Goal: Task Accomplishment & Management: Manage account settings

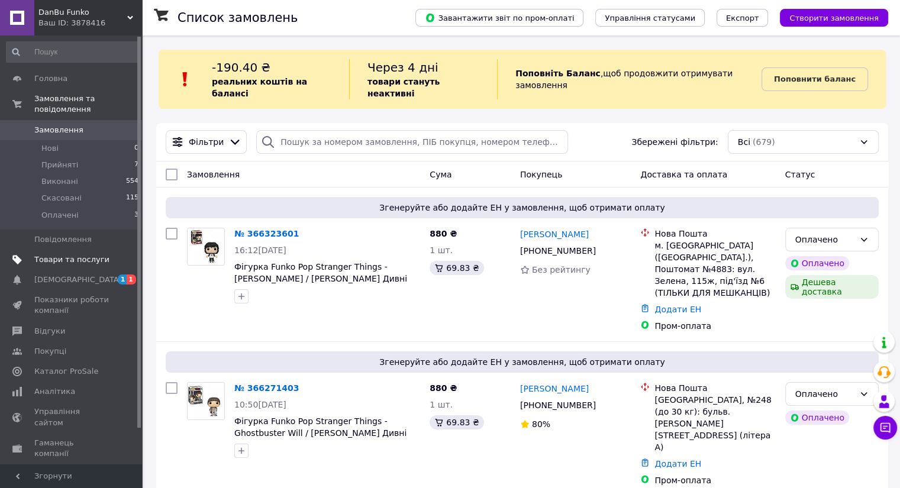
click at [84, 254] on span "Товари та послуги" at bounding box center [71, 259] width 75 height 11
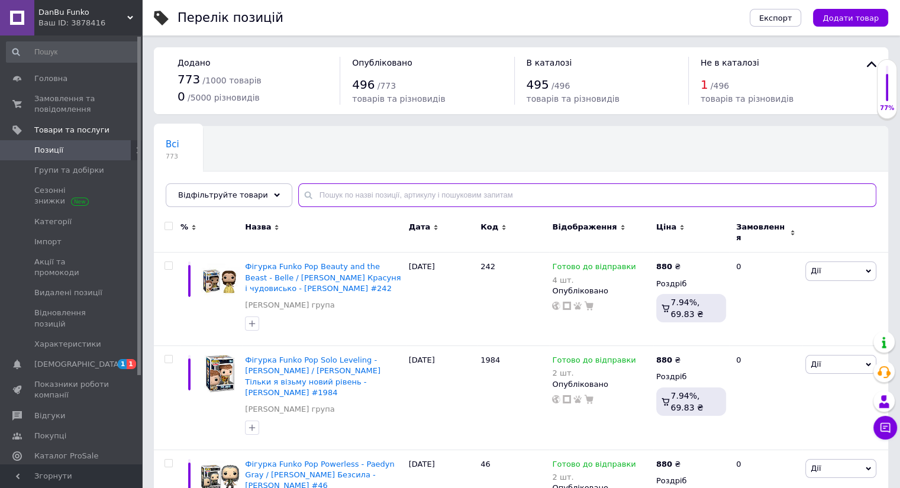
click at [433, 193] on input "text" at bounding box center [587, 195] width 578 height 24
paste input "580"
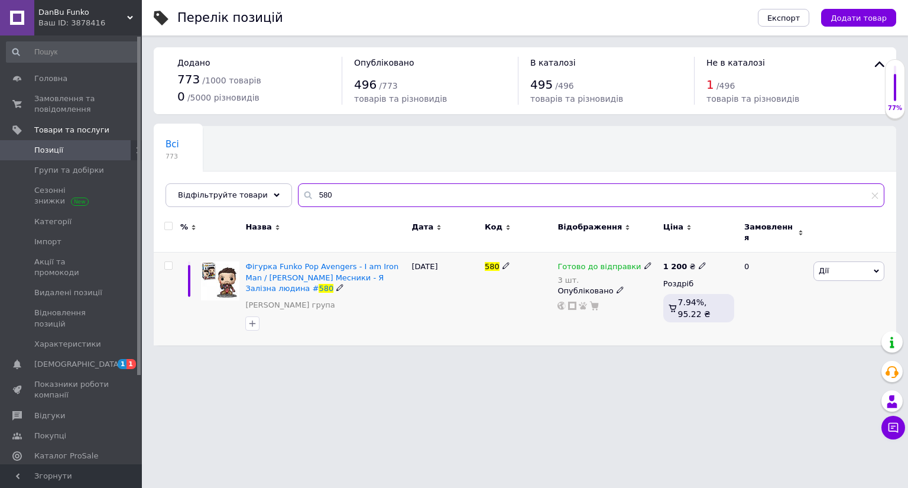
type input "580"
drag, startPoint x: 635, startPoint y: 257, endPoint x: 642, endPoint y: 257, distance: 7.1
click at [645, 262] on icon at bounding box center [648, 265] width 7 height 7
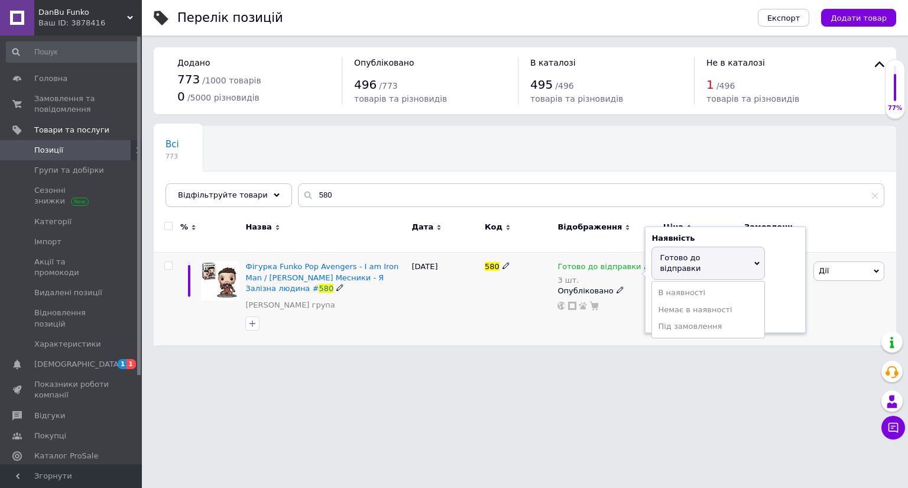
click at [692, 254] on span "Готово до відправки" at bounding box center [680, 263] width 41 height 20
drag, startPoint x: 691, startPoint y: 290, endPoint x: 578, endPoint y: 290, distance: 113.0
click at [589, 290] on div "Готово до відправки 3 шт. Наявність Готово до відправки В наявності Немає в ная…" at bounding box center [607, 285] width 99 height 49
type input "2"
click at [466, 325] on div "[DATE]" at bounding box center [445, 299] width 73 height 93
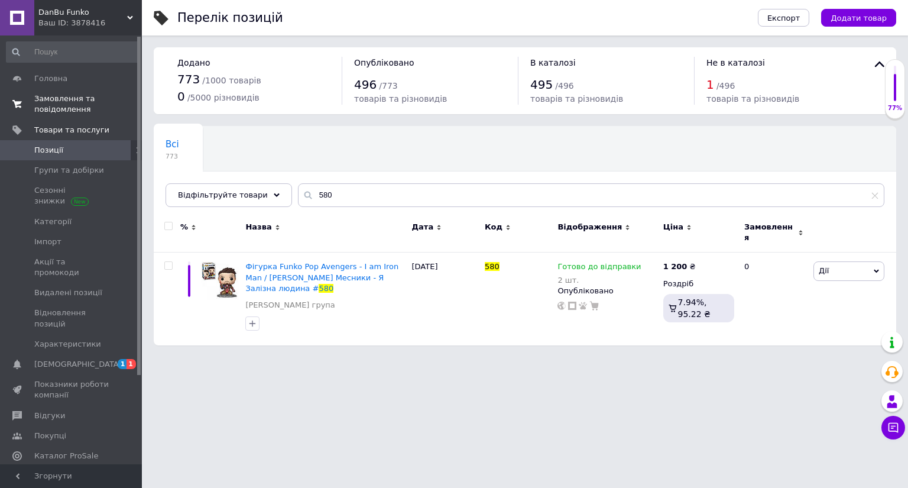
click at [69, 106] on span "Замовлення та повідомлення" at bounding box center [71, 103] width 75 height 21
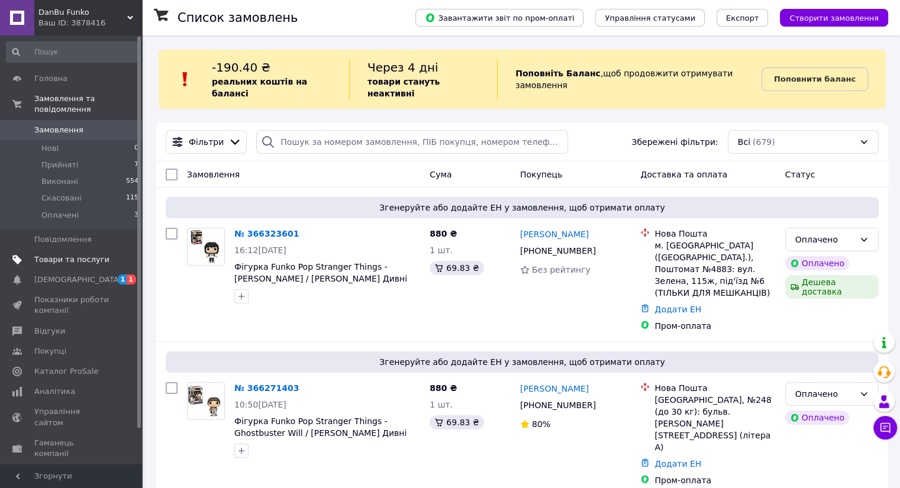
click at [85, 254] on span "Товари та послуги" at bounding box center [71, 259] width 75 height 11
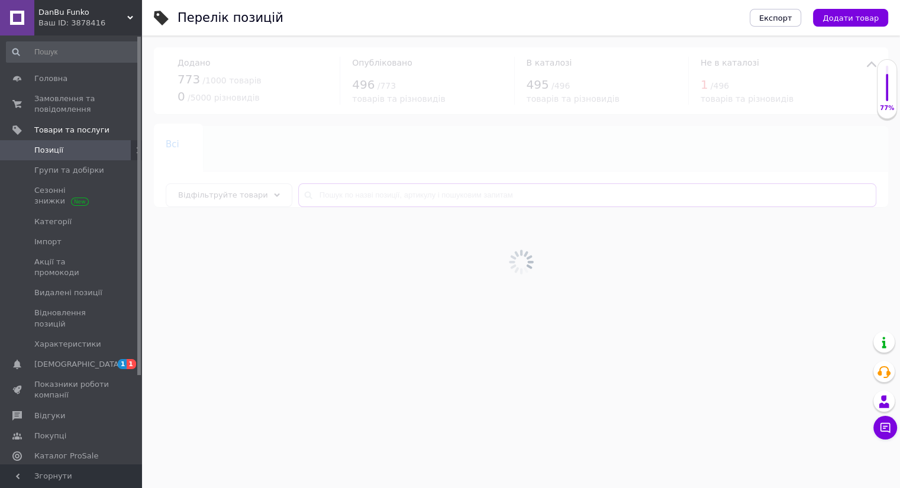
click at [456, 197] on input "text" at bounding box center [587, 195] width 578 height 24
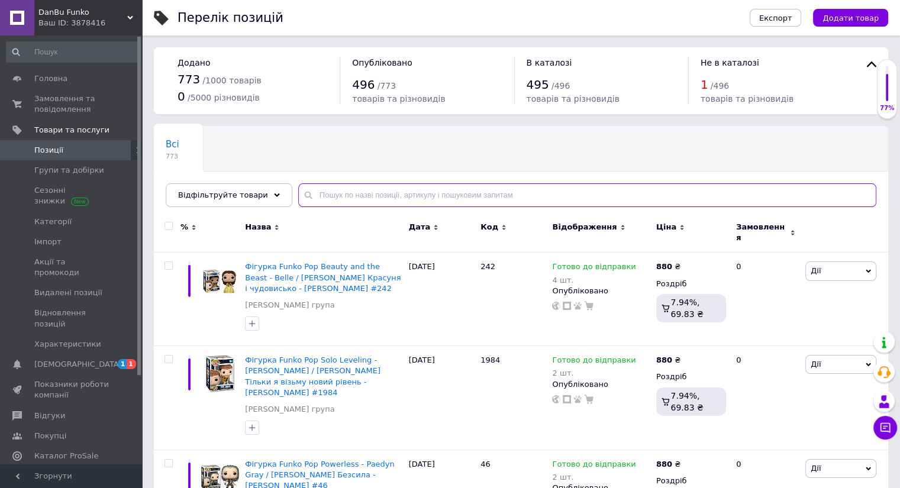
paste input "1446"
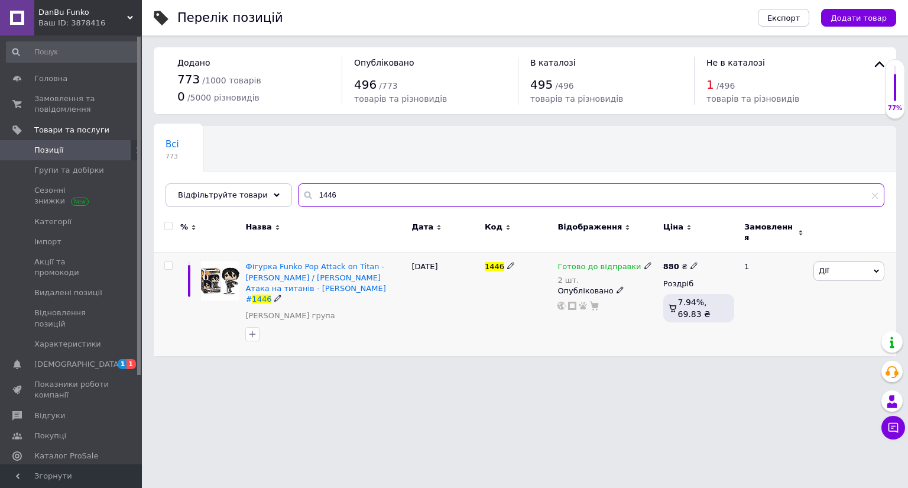
type input "1446"
click at [645, 262] on icon at bounding box center [648, 265] width 7 height 7
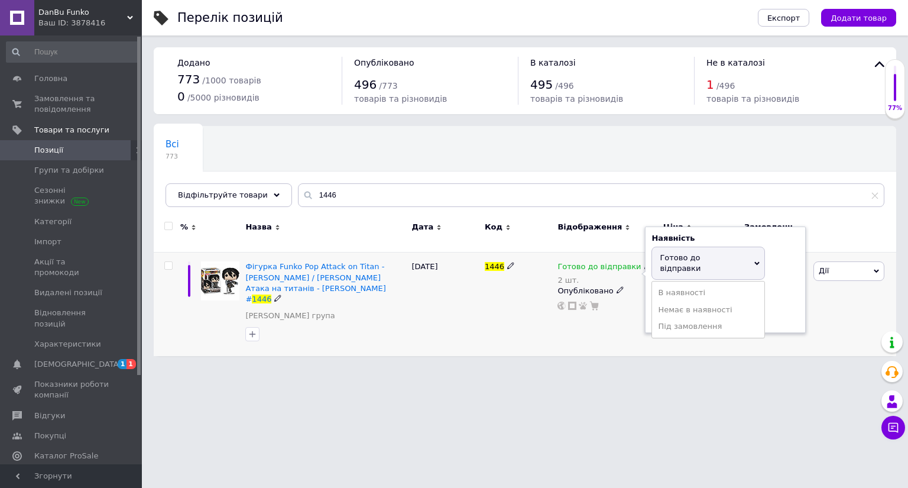
click at [685, 255] on span "Готово до відправки" at bounding box center [680, 263] width 41 height 20
drag, startPoint x: 688, startPoint y: 293, endPoint x: 576, endPoint y: 294, distance: 112.4
click at [630, 291] on div "Готово до відправки 2 шт. Наявність [PERSON_NAME] до відправки В наявності Нема…" at bounding box center [607, 285] width 99 height 49
type input "1"
click at [442, 339] on div "Перелік позицій Експорт Додати товар Додано 773 / 1000 товарів 0 / 5000 різнови…" at bounding box center [525, 184] width 766 height 368
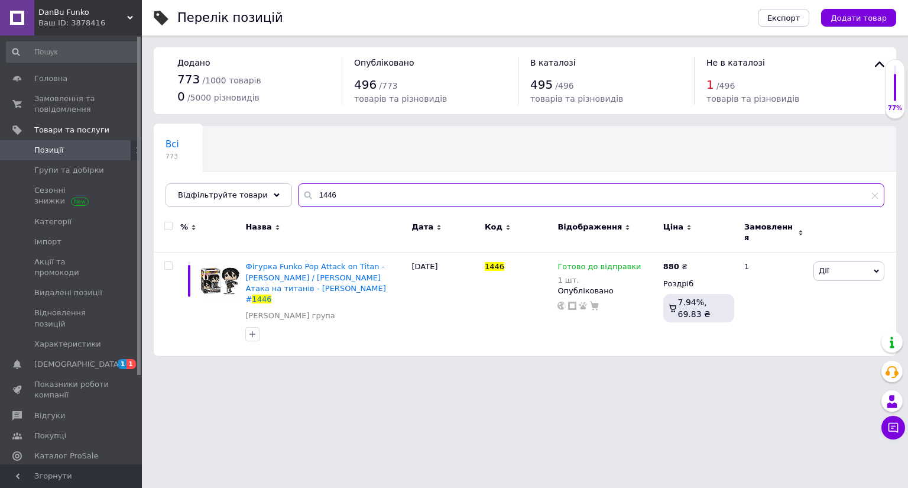
drag, startPoint x: 376, startPoint y: 195, endPoint x: 206, endPoint y: 182, distance: 170.2
click at [235, 185] on div "Відфільтруйте товари 1446" at bounding box center [525, 195] width 719 height 24
paste input "852"
type input "1852"
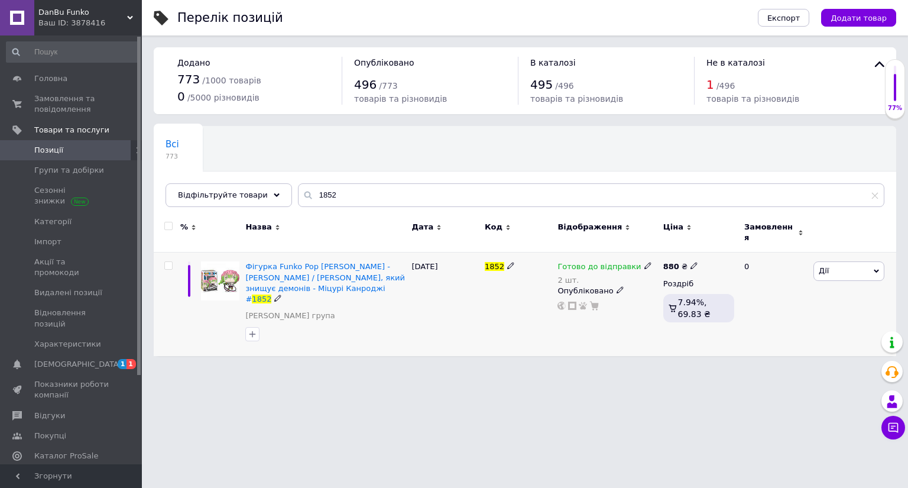
drag, startPoint x: 636, startPoint y: 258, endPoint x: 643, endPoint y: 258, distance: 7.1
click at [645, 262] on icon at bounding box center [648, 265] width 7 height 7
click at [672, 253] on span "Готово до відправки" at bounding box center [680, 263] width 41 height 20
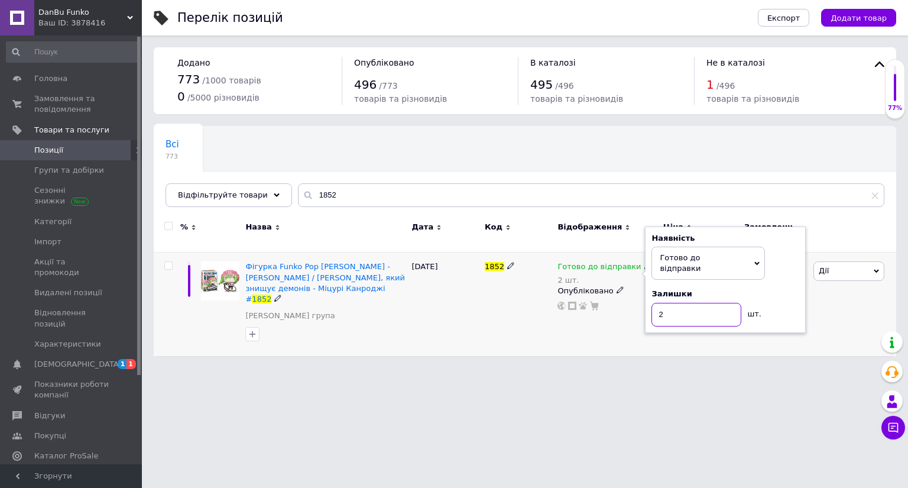
drag, startPoint x: 653, startPoint y: 287, endPoint x: 502, endPoint y: 320, distance: 154.3
click at [617, 290] on div "Готово до відправки 2 шт. Наявність [PERSON_NAME] до відправки В наявності Нема…" at bounding box center [607, 285] width 99 height 49
type input "1"
click at [487, 324] on div "1852" at bounding box center [518, 304] width 73 height 103
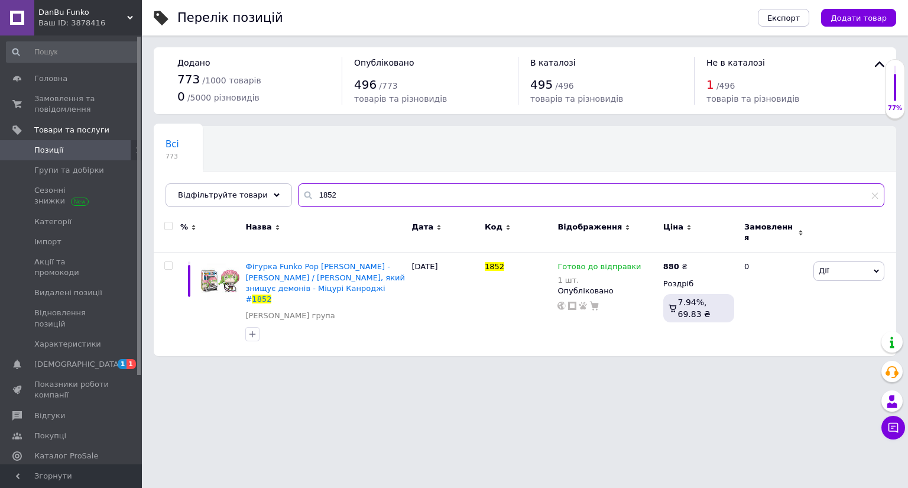
drag, startPoint x: 333, startPoint y: 192, endPoint x: 230, endPoint y: 179, distance: 103.7
click at [249, 180] on div "Всі 773 Ok Відфільтровано... Зберегти Нічого не знайдено Можливо, помилка у сло…" at bounding box center [525, 166] width 743 height 81
paste input "741"
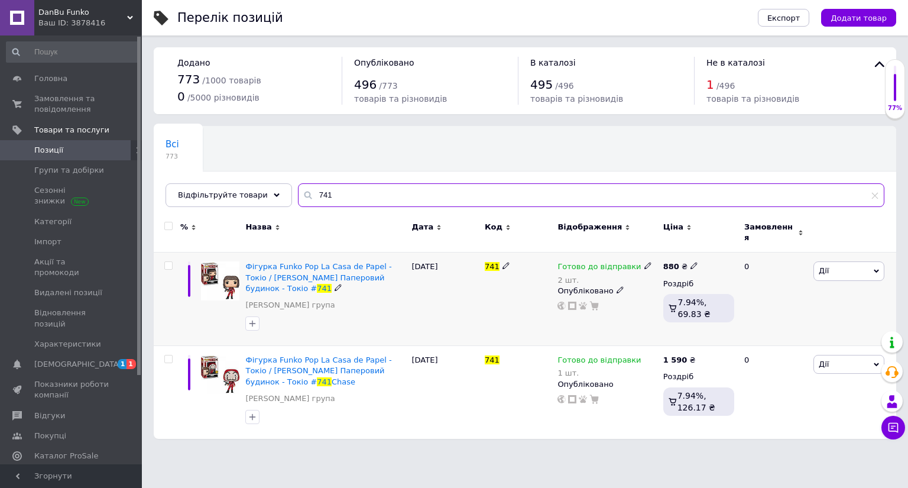
type input "741"
click at [641, 261] on div "Готово до відправки 2 шт." at bounding box center [607, 273] width 99 height 24
click at [645, 263] on use at bounding box center [648, 266] width 7 height 7
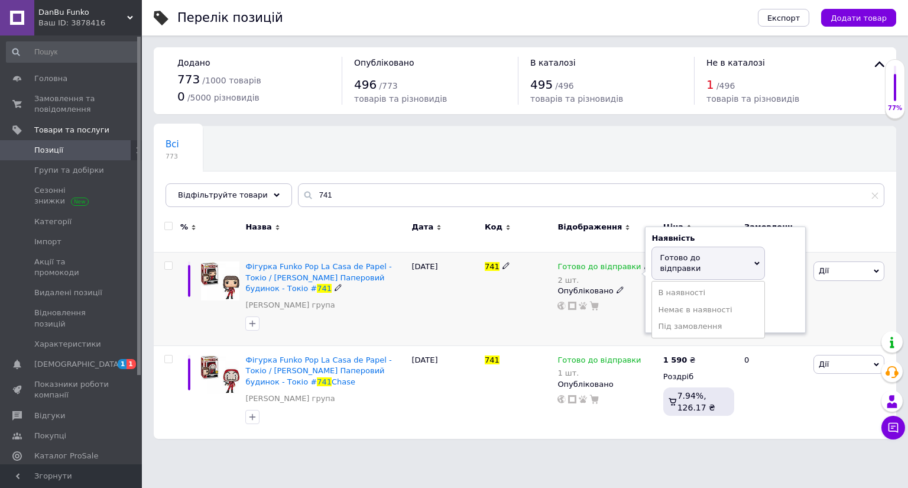
click at [669, 253] on span "Готово до відправки" at bounding box center [680, 263] width 41 height 20
drag, startPoint x: 651, startPoint y: 295, endPoint x: 558, endPoint y: 315, distance: 95.6
click at [644, 297] on div "Готово до відправки 2 шт. Наявність [PERSON_NAME] до відправки В наявності Нема…" at bounding box center [607, 285] width 99 height 49
type input "1"
click at [558, 315] on div "Готово до відправки 2 шт. Наявність Готово до відправки В наявності Немає в ная…" at bounding box center [607, 299] width 105 height 93
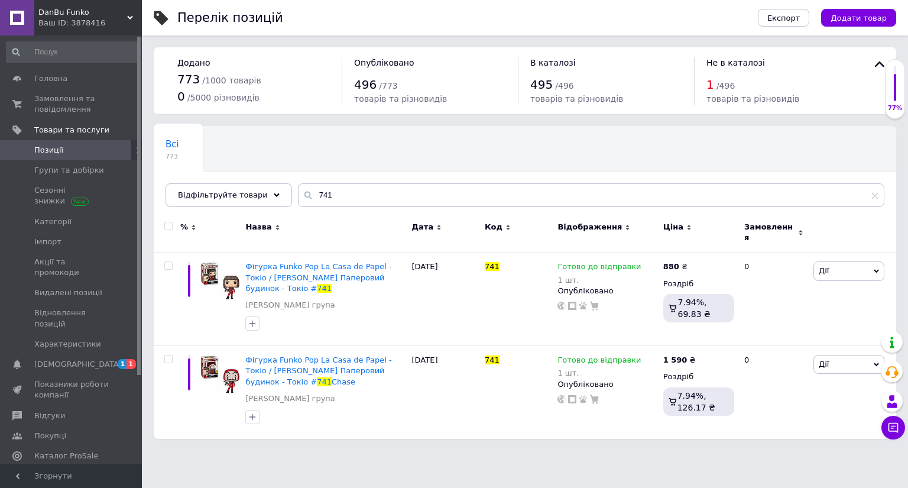
click at [53, 145] on span "Позиції" at bounding box center [48, 150] width 29 height 11
click at [59, 107] on span "Замовлення та повідомлення" at bounding box center [71, 103] width 75 height 21
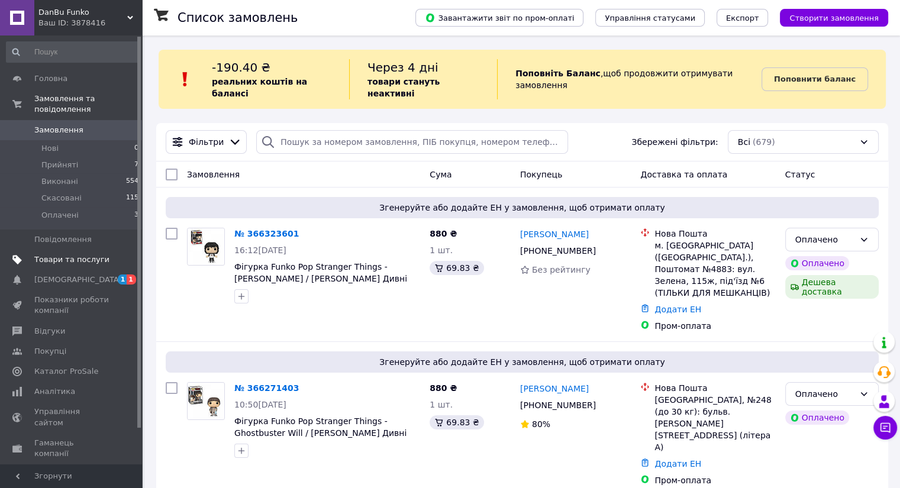
click at [88, 256] on link "Товари та послуги" at bounding box center [72, 260] width 145 height 20
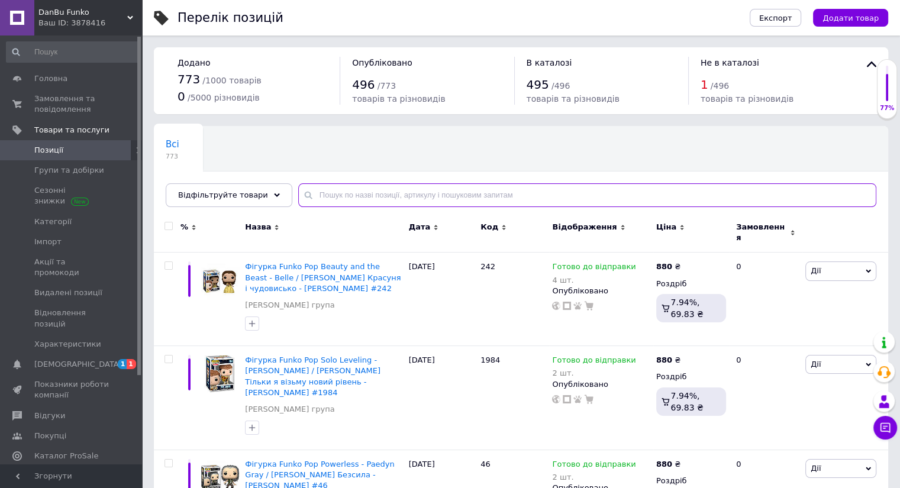
click at [346, 190] on input "text" at bounding box center [587, 195] width 578 height 24
paste input "1101"
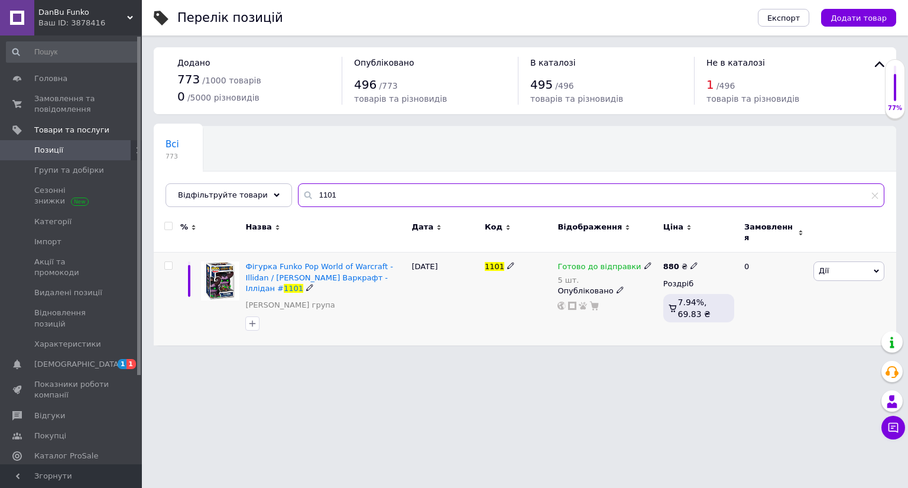
type input "1101"
click at [645, 263] on use at bounding box center [648, 266] width 7 height 7
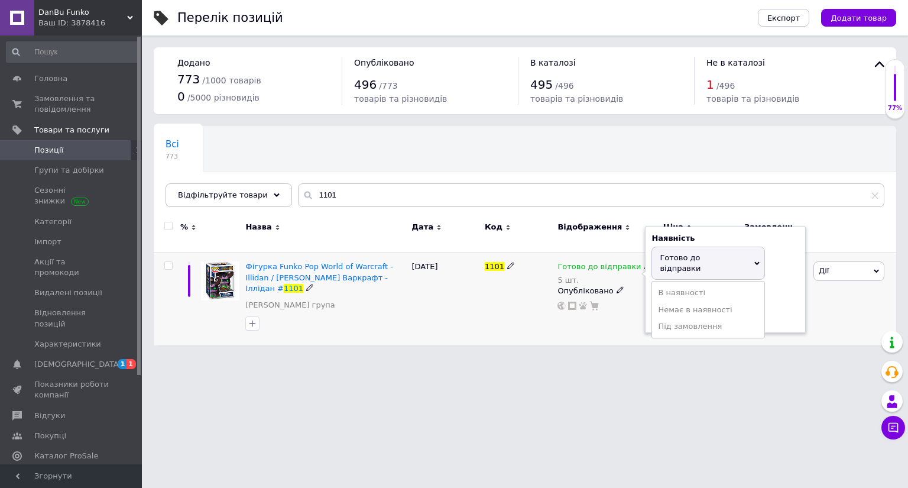
click at [672, 253] on span "Готово до відправки" at bounding box center [680, 263] width 41 height 20
drag, startPoint x: 681, startPoint y: 302, endPoint x: 636, endPoint y: 303, distance: 45.6
click at [636, 303] on div "Готово до відправки 5 шт. Наявність Готово до відправки В наявності Немає в ная…" at bounding box center [607, 299] width 105 height 93
type input "4"
click at [581, 342] on html "DanBu Funko Ваш ID: 3878416 Сайт DanBu Funko Кабінет покупця Перевірити стан си…" at bounding box center [454, 178] width 908 height 357
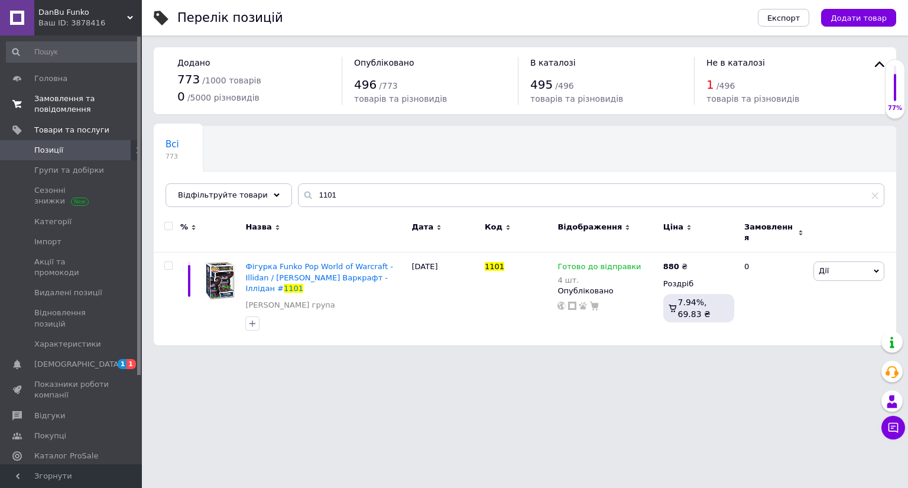
click at [76, 111] on span "Замовлення та повідомлення" at bounding box center [71, 103] width 75 height 21
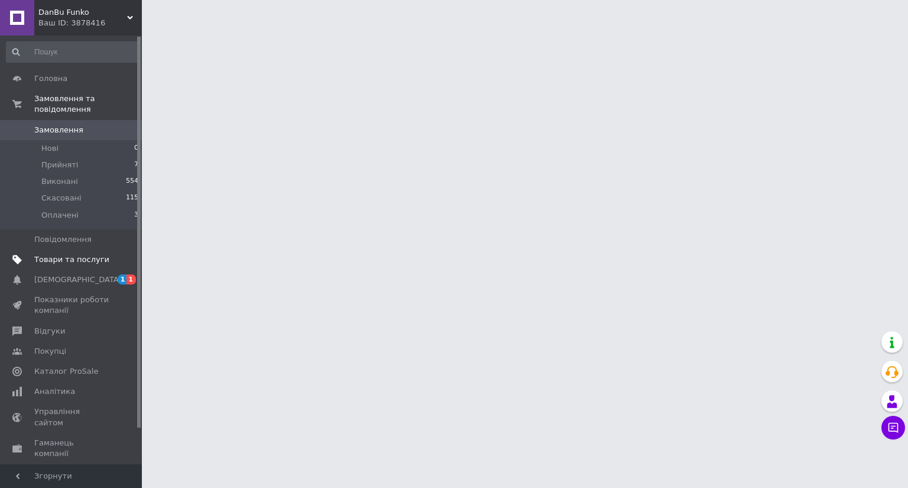
click at [93, 254] on link "Товари та послуги" at bounding box center [72, 260] width 145 height 20
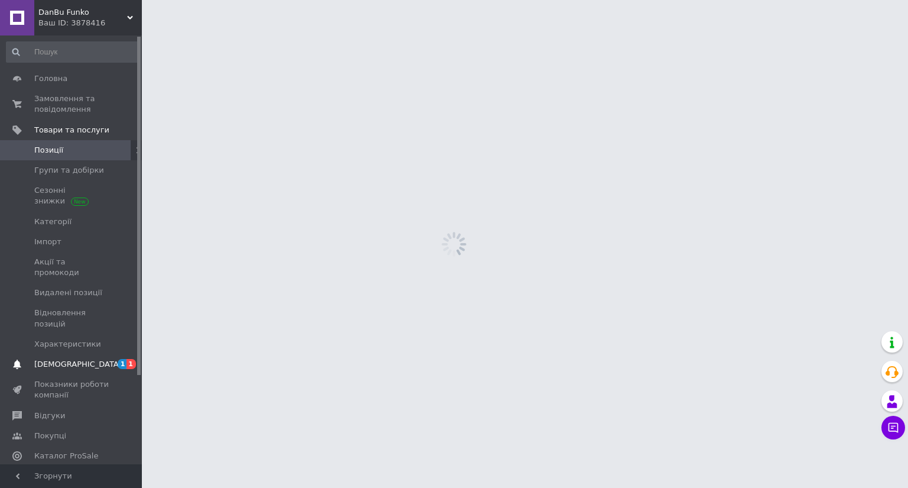
click at [82, 359] on span "[DEMOGRAPHIC_DATA]" at bounding box center [71, 364] width 75 height 11
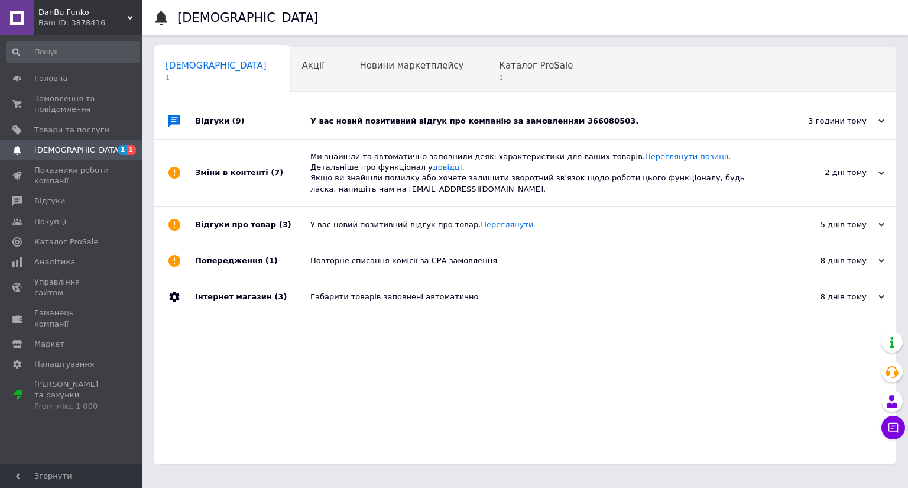
click at [314, 123] on div "У вас новий позитивний відгук про компанію за замовленням 366080503." at bounding box center [538, 121] width 456 height 11
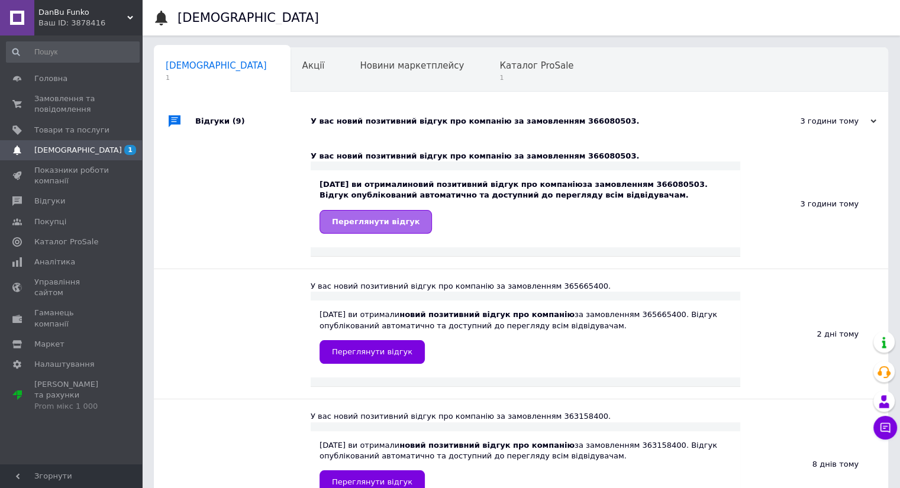
click at [390, 221] on span "Переглянути відгук" at bounding box center [376, 221] width 88 height 9
click at [499, 66] on span "Каталог ProSale" at bounding box center [536, 65] width 74 height 11
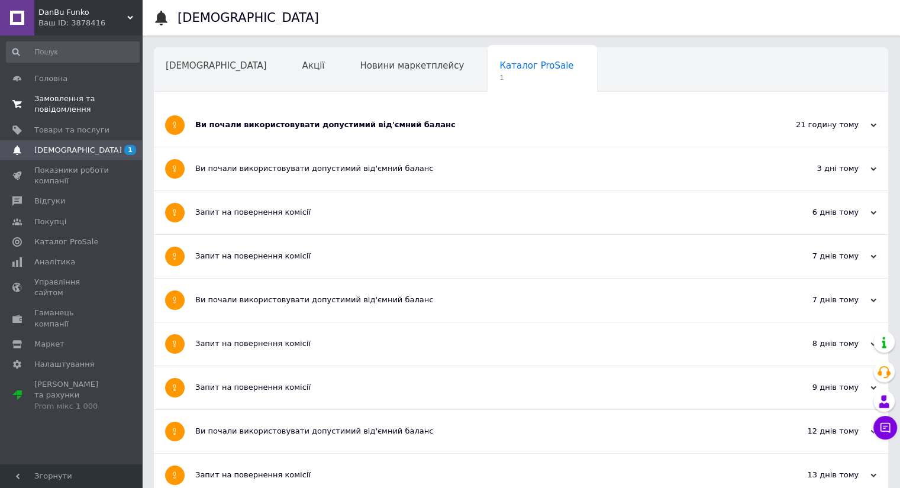
click at [79, 110] on span "Замовлення та повідомлення" at bounding box center [71, 103] width 75 height 21
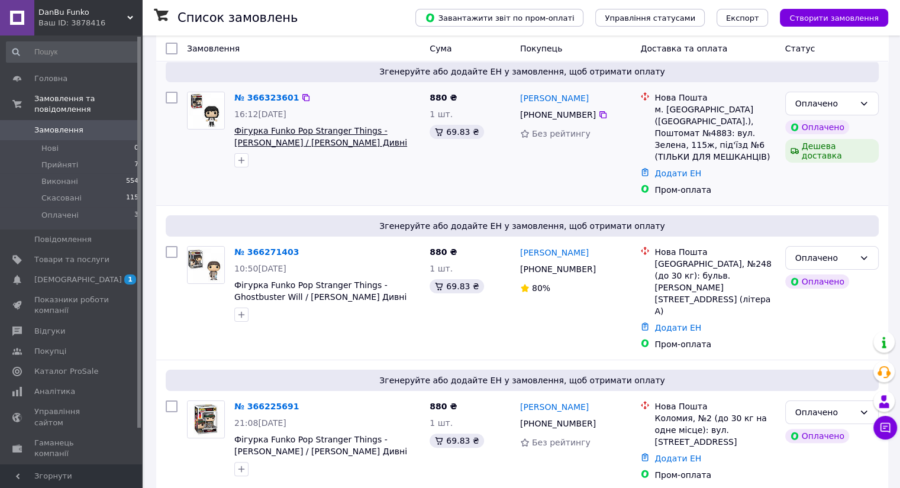
scroll to position [296, 0]
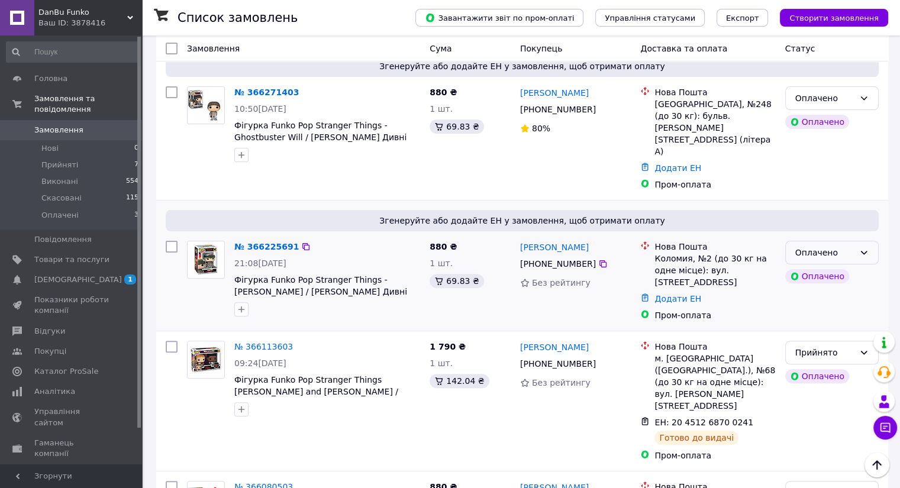
click at [845, 246] on div "Оплачено" at bounding box center [824, 252] width 59 height 13
click at [833, 225] on li "Прийнято" at bounding box center [831, 225] width 92 height 21
click at [272, 242] on link "№ 366225691" at bounding box center [263, 246] width 59 height 9
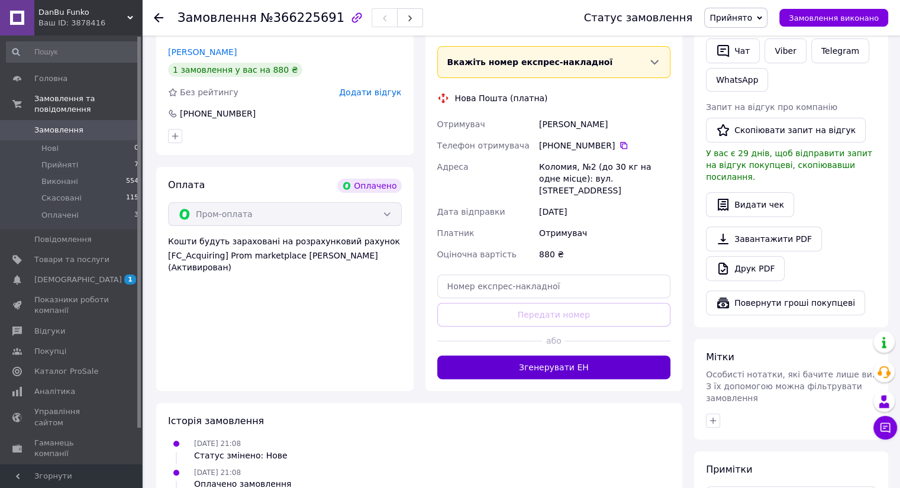
click at [542, 355] on button "Згенерувати ЕН" at bounding box center [554, 367] width 234 height 24
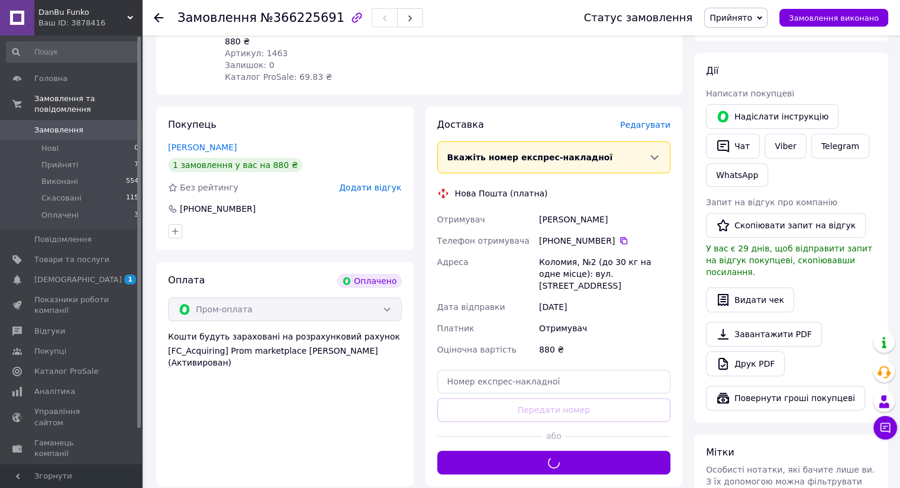
scroll to position [111, 0]
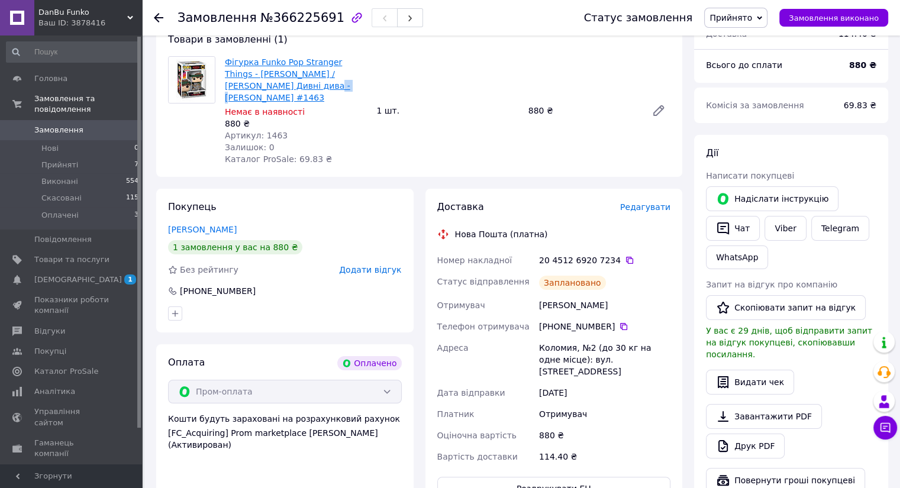
copy link "1463"
drag, startPoint x: 265, startPoint y: 86, endPoint x: 254, endPoint y: 86, distance: 10.6
click at [254, 86] on span "Фігурка Funko Pop Stranger Things - [PERSON_NAME] / [PERSON_NAME] Дивні дива - …" at bounding box center [296, 79] width 142 height 47
click at [76, 125] on span "Замовлення" at bounding box center [58, 130] width 49 height 11
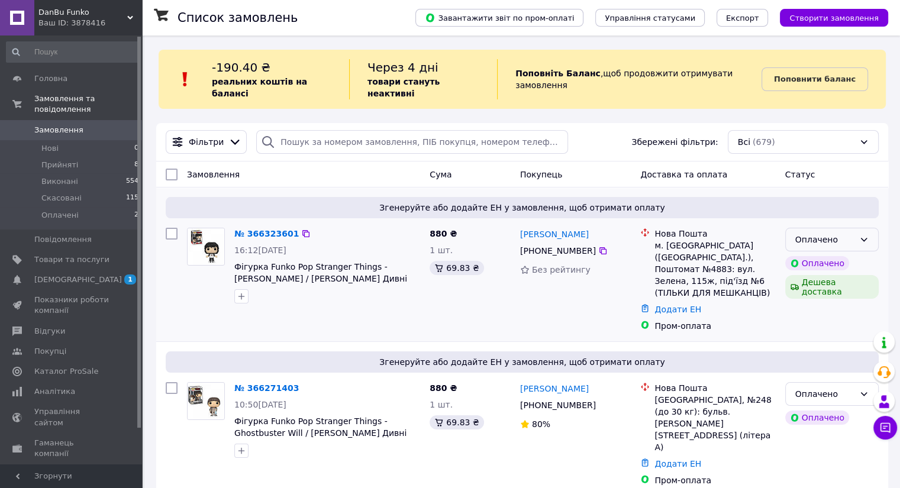
click at [823, 233] on div "Оплачено" at bounding box center [824, 239] width 59 height 13
click at [827, 245] on li "Прийнято" at bounding box center [831, 252] width 92 height 21
click at [272, 229] on link "№ 366323601" at bounding box center [266, 233] width 64 height 9
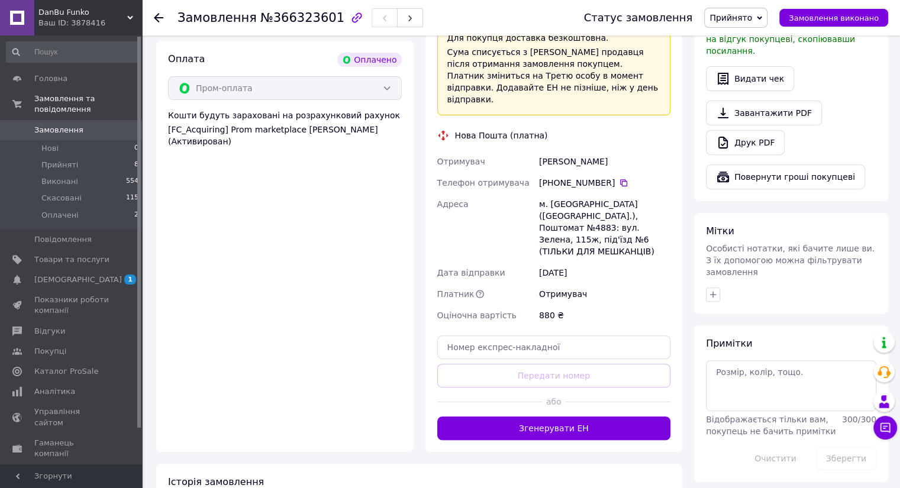
drag, startPoint x: 539, startPoint y: 371, endPoint x: 497, endPoint y: 320, distance: 66.4
click at [539, 416] on button "Згенерувати ЕН" at bounding box center [554, 428] width 234 height 24
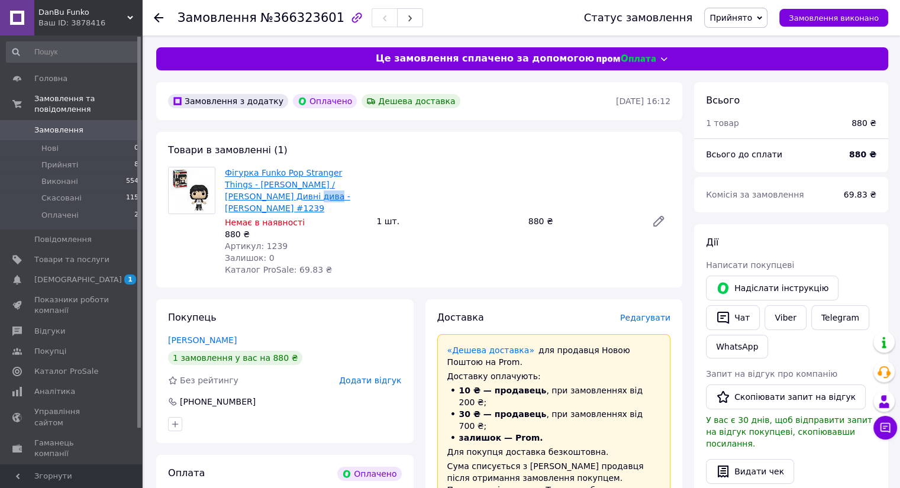
drag, startPoint x: 262, startPoint y: 199, endPoint x: 231, endPoint y: 197, distance: 31.4
click at [231, 197] on span "Фігурка Funko Pop Stranger Things - [PERSON_NAME] / [PERSON_NAME] Дивні дива - …" at bounding box center [296, 190] width 142 height 47
copy link "1239"
click at [71, 254] on span "Товари та послуги" at bounding box center [71, 259] width 75 height 11
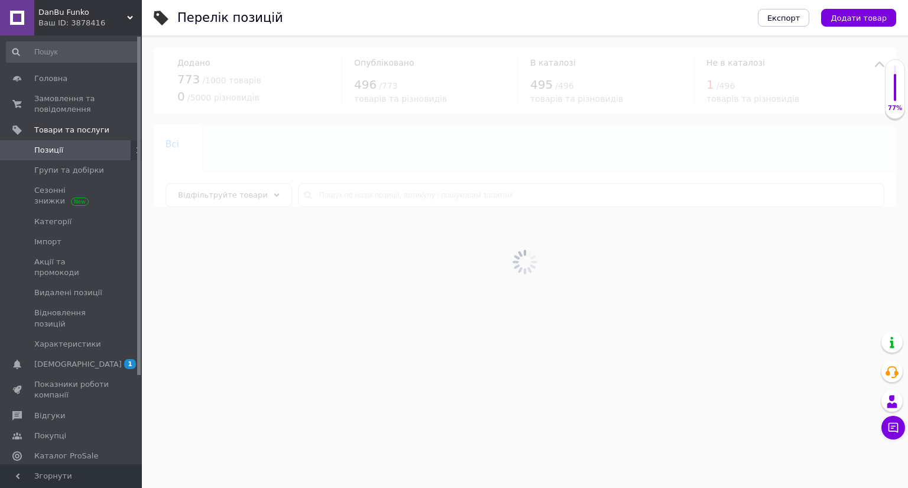
click at [345, 187] on div at bounding box center [525, 261] width 766 height 452
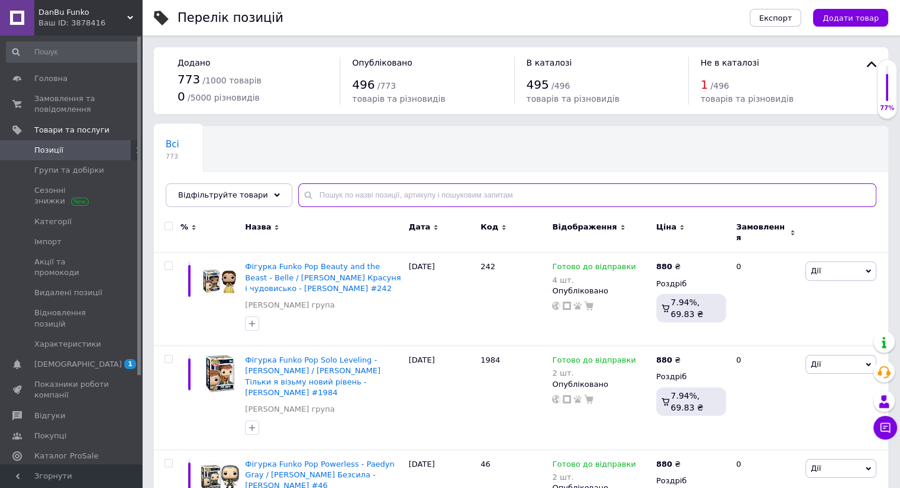
click at [345, 190] on input "text" at bounding box center [587, 195] width 578 height 24
paste input "1828"
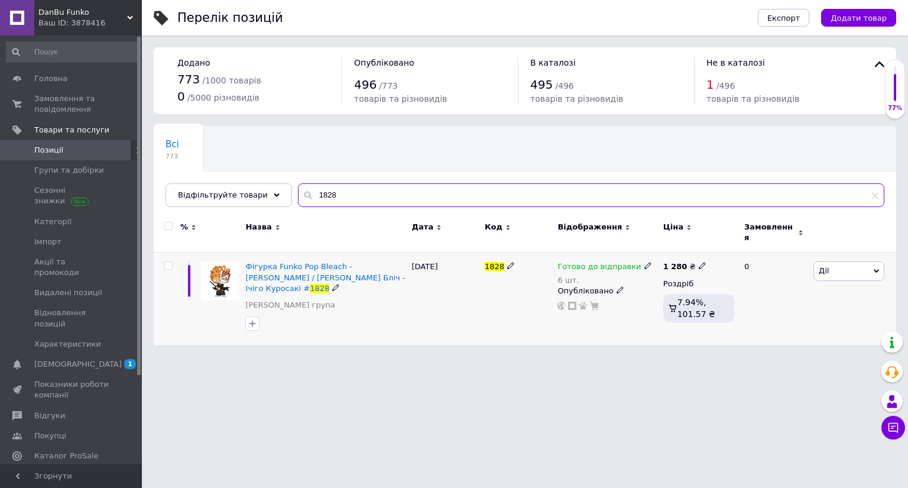
type input "1828"
click at [645, 262] on icon at bounding box center [648, 265] width 7 height 7
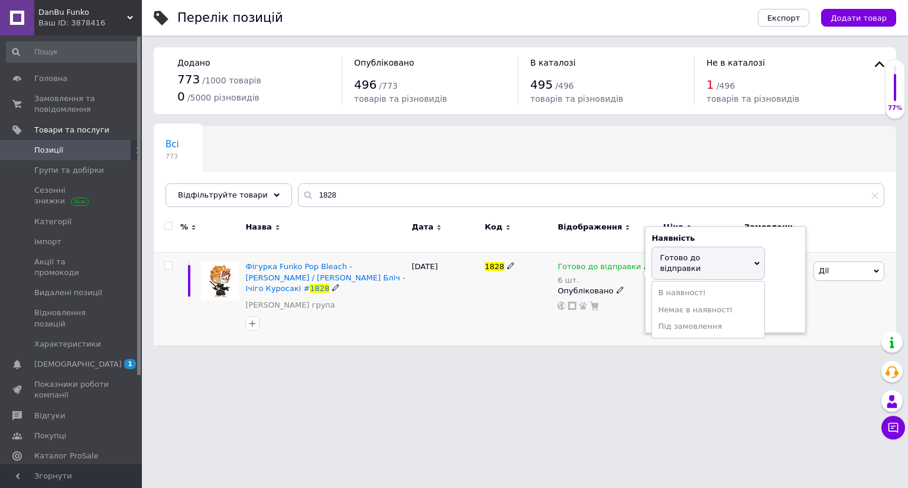
click at [665, 253] on span "Готово до відправки" at bounding box center [680, 263] width 41 height 20
drag, startPoint x: 675, startPoint y: 291, endPoint x: 569, endPoint y: 308, distance: 107.8
click at [626, 298] on div "Готово до відправки 6 шт. Наявність [PERSON_NAME] до відправки В наявності Нема…" at bounding box center [607, 285] width 99 height 49
type input "5"
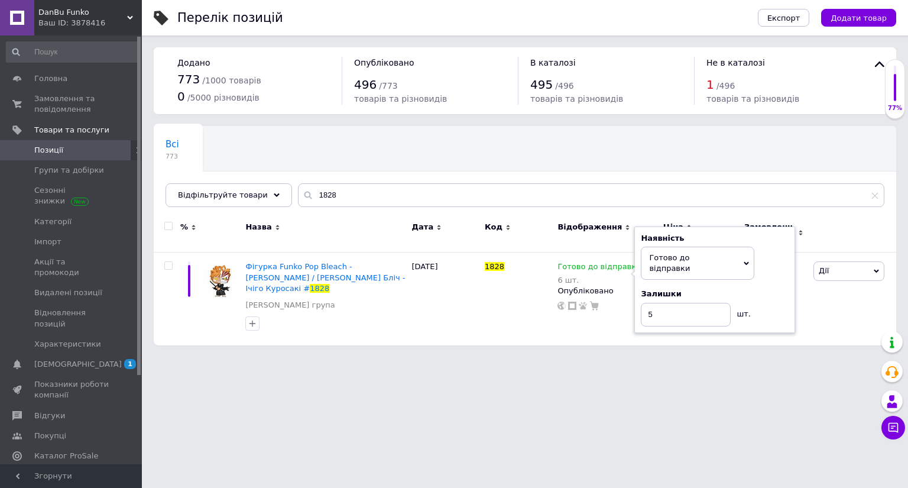
click at [514, 342] on html "DanBu Funko Ваш ID: 3878416 Сайт DanBu Funko Кабінет покупця Перевірити стан си…" at bounding box center [454, 178] width 908 height 357
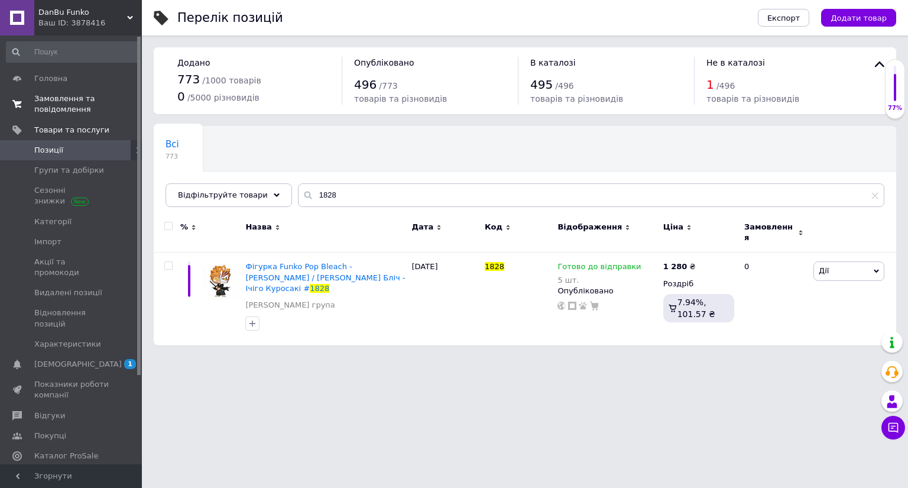
click at [77, 99] on span "Замовлення та повідомлення" at bounding box center [71, 103] width 75 height 21
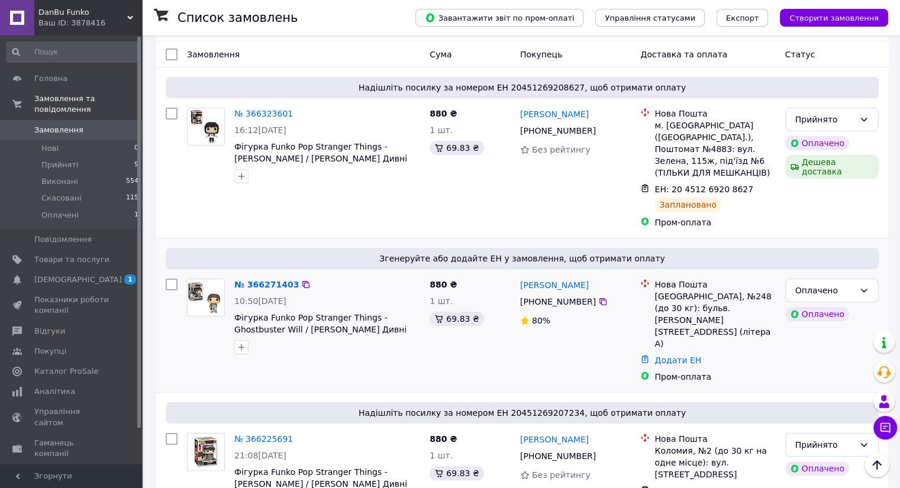
scroll to position [237, 0]
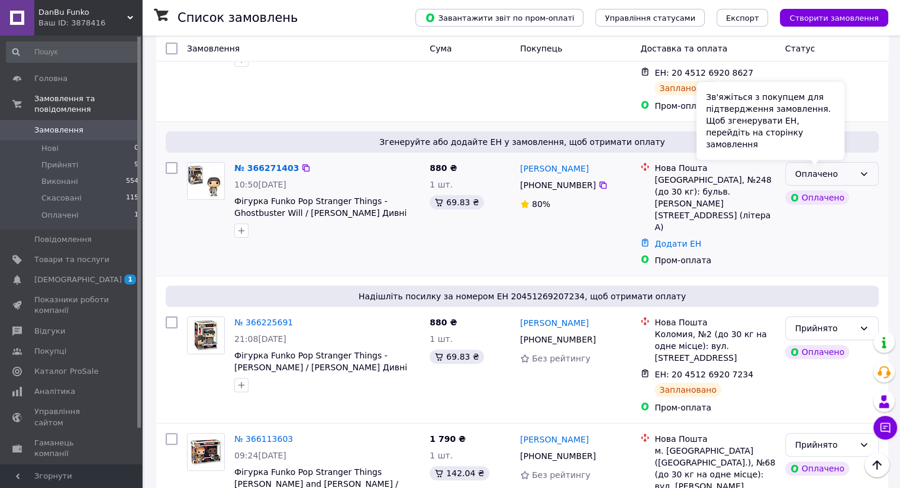
click at [849, 162] on div "Оплачено" at bounding box center [831, 174] width 93 height 24
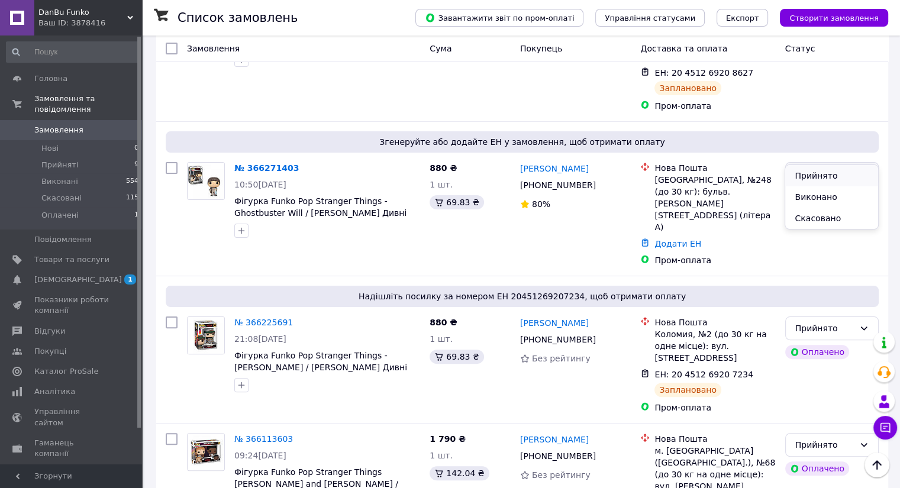
click at [839, 172] on li "Прийнято" at bounding box center [831, 175] width 92 height 21
click at [554, 163] on link "[PERSON_NAME]" at bounding box center [554, 169] width 69 height 12
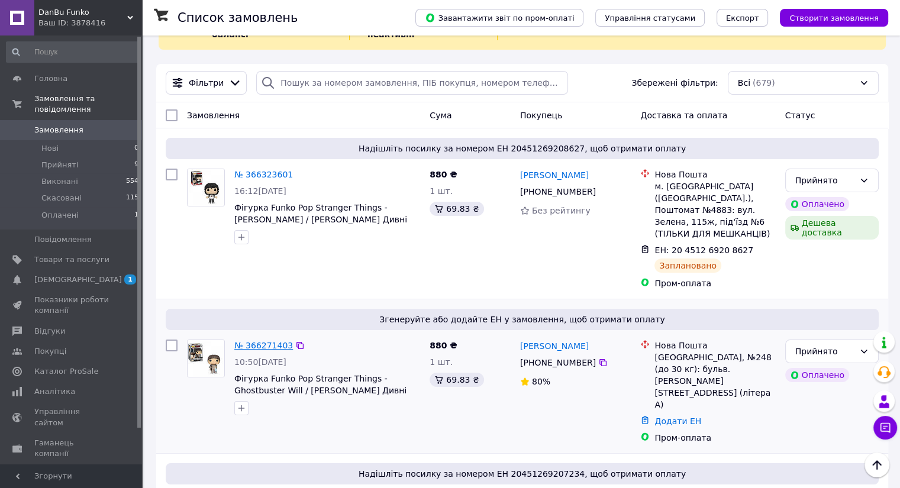
click at [271, 341] on link "№ 366271403" at bounding box center [263, 345] width 59 height 9
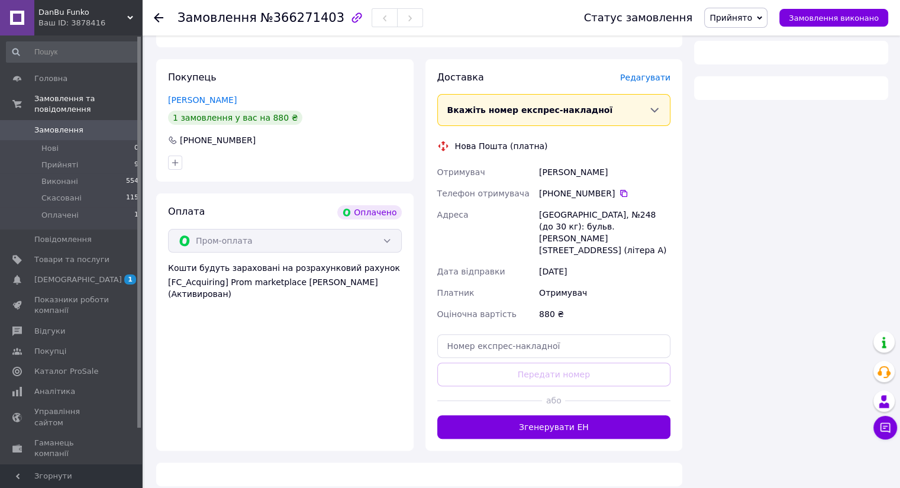
scroll to position [272, 0]
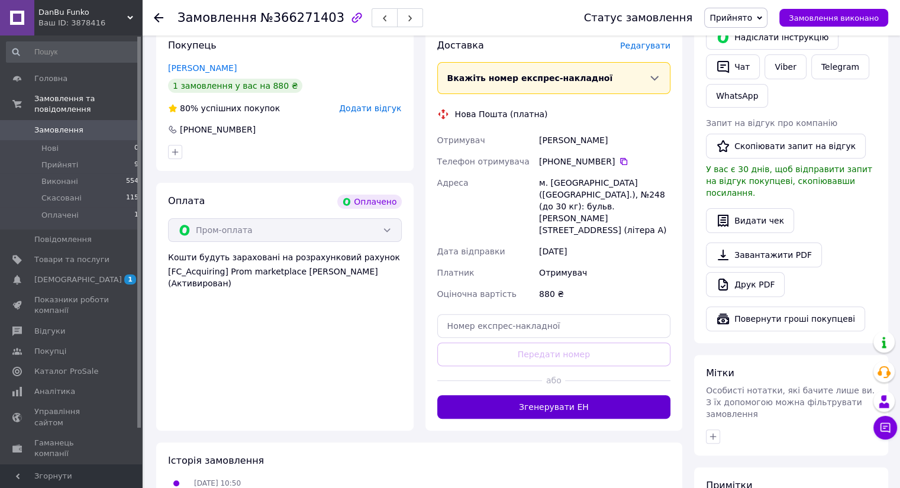
click at [504, 395] on button "Згенерувати ЕН" at bounding box center [554, 407] width 234 height 24
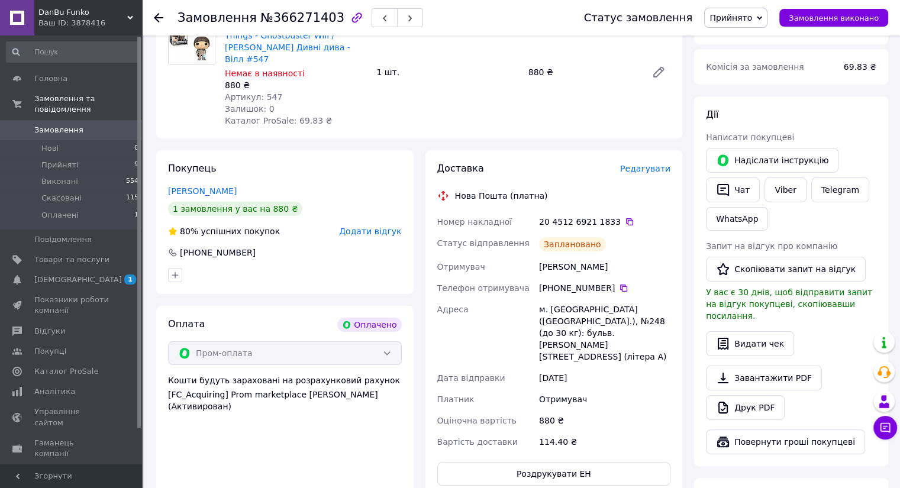
scroll to position [35, 0]
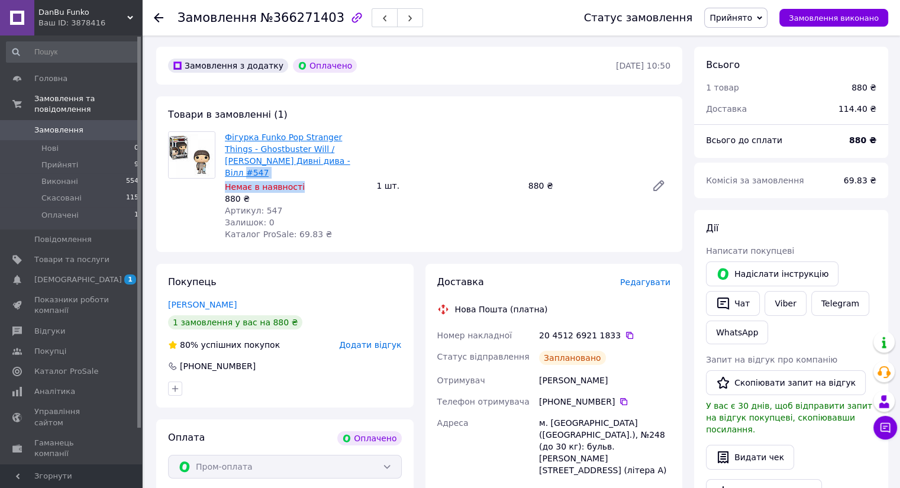
drag, startPoint x: 297, startPoint y: 166, endPoint x: 284, endPoint y: 163, distance: 13.3
click at [284, 163] on div "Фігурка Funko Pop Stranger Things - Ghostbuster Will / Фанко Поп Дивні дива - В…" at bounding box center [295, 186] width 151 height 114
click at [298, 165] on span "Фігурка Funko Pop Stranger Things - Ghostbuster Will / [PERSON_NAME] Дивні дива…" at bounding box center [296, 154] width 142 height 47
copy link "547"
drag, startPoint x: 281, startPoint y: 158, endPoint x: 274, endPoint y: 160, distance: 7.5
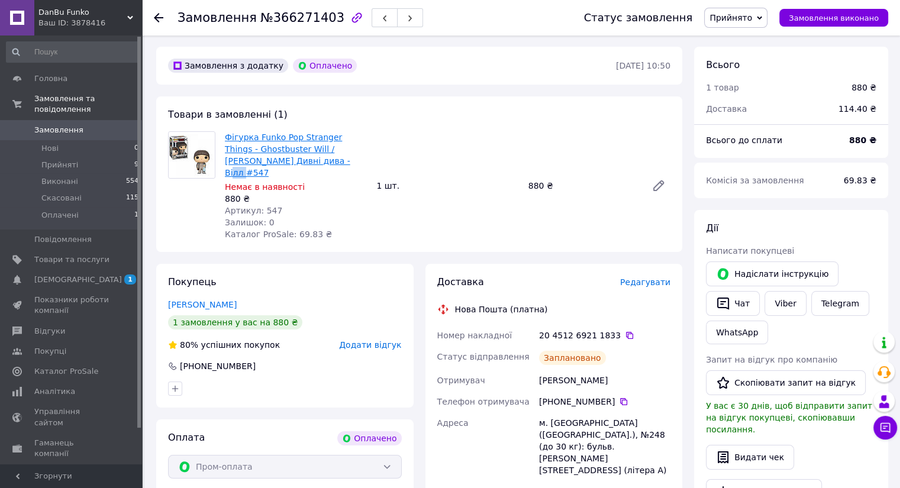
click at [274, 160] on span "Фігурка Funko Pop Stranger Things - Ghostbuster Will / [PERSON_NAME] Дивні дива…" at bounding box center [296, 154] width 142 height 47
copy link "547"
click at [102, 125] on span "Замовлення" at bounding box center [71, 130] width 75 height 11
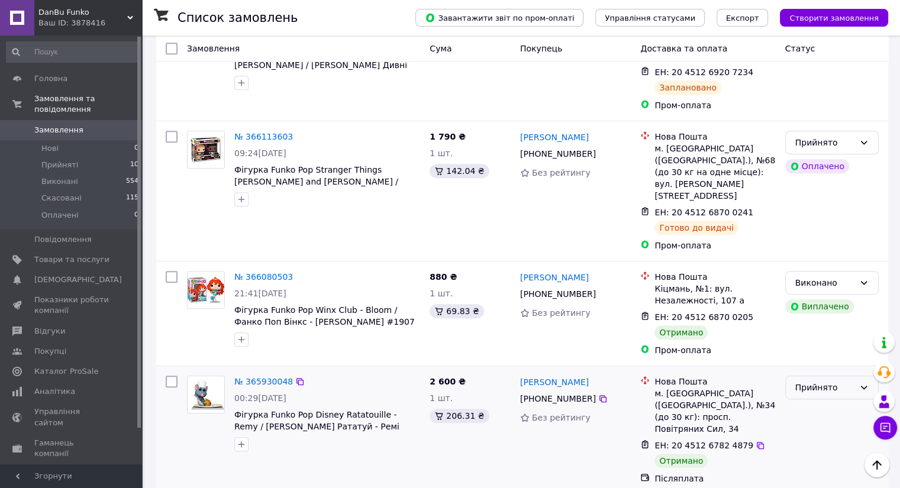
scroll to position [591, 0]
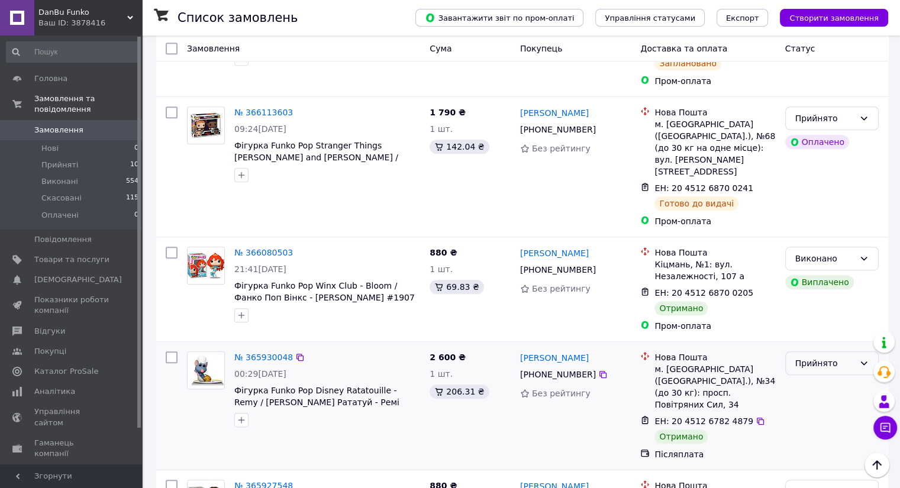
click at [808, 357] on div "Прийнято" at bounding box center [824, 363] width 59 height 13
click at [810, 293] on li "Виконано" at bounding box center [831, 293] width 92 height 21
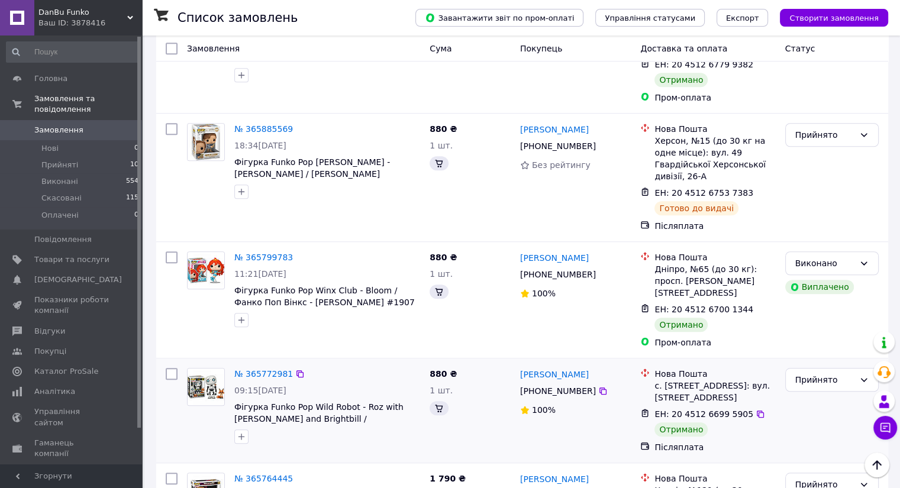
scroll to position [1065, 0]
click at [827, 373] on div "Прийнято" at bounding box center [824, 379] width 59 height 13
click at [816, 261] on li "Виконано" at bounding box center [831, 263] width 92 height 21
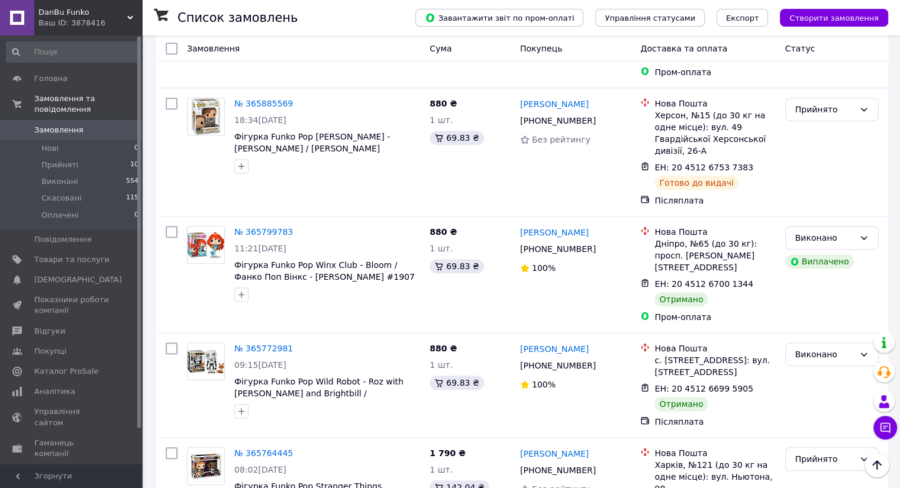
scroll to position [1183, 0]
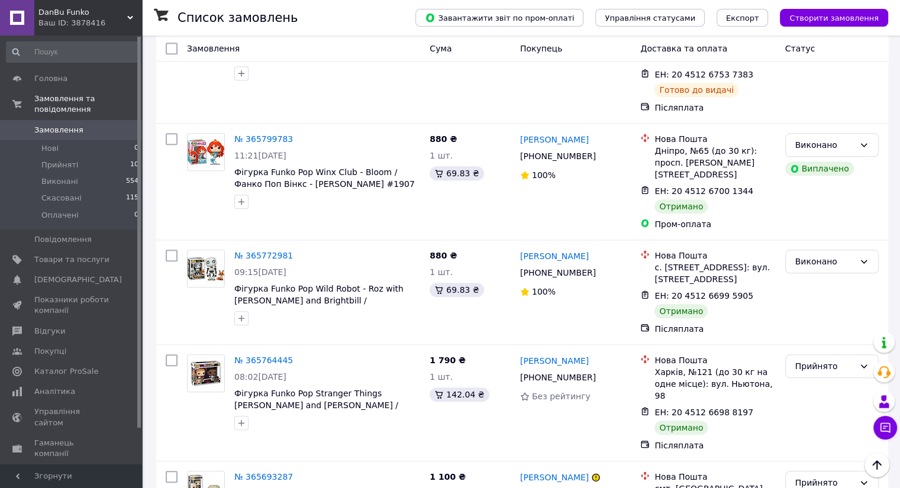
click at [832, 360] on div "Прийнято" at bounding box center [824, 366] width 59 height 13
click at [823, 257] on li "Виконано" at bounding box center [831, 260] width 92 height 21
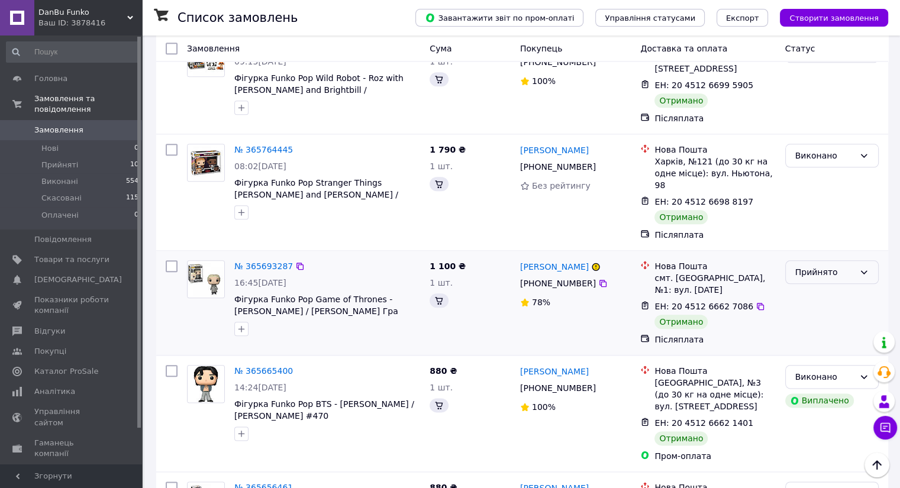
scroll to position [1301, 0]
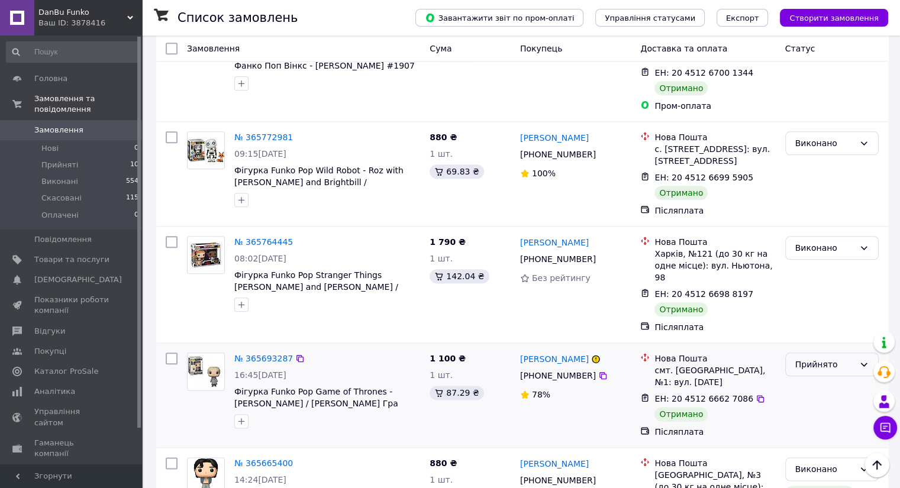
click at [837, 358] on div "Прийнято" at bounding box center [824, 364] width 59 height 13
click at [827, 240] on li "Виконано" at bounding box center [831, 247] width 92 height 21
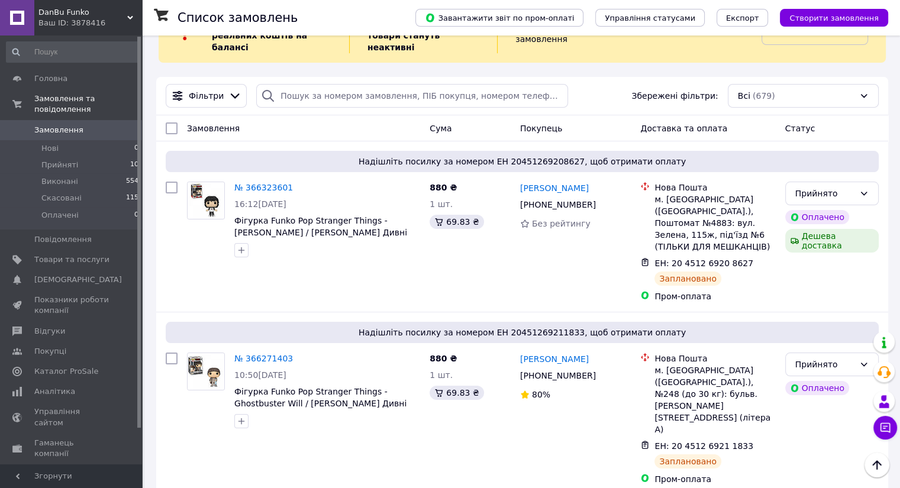
scroll to position [0, 0]
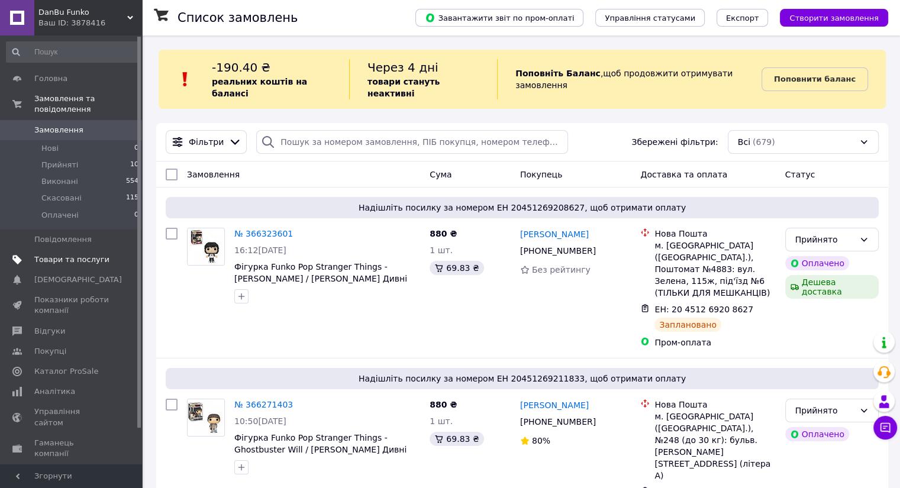
click at [89, 250] on link "Товари та послуги" at bounding box center [72, 260] width 145 height 20
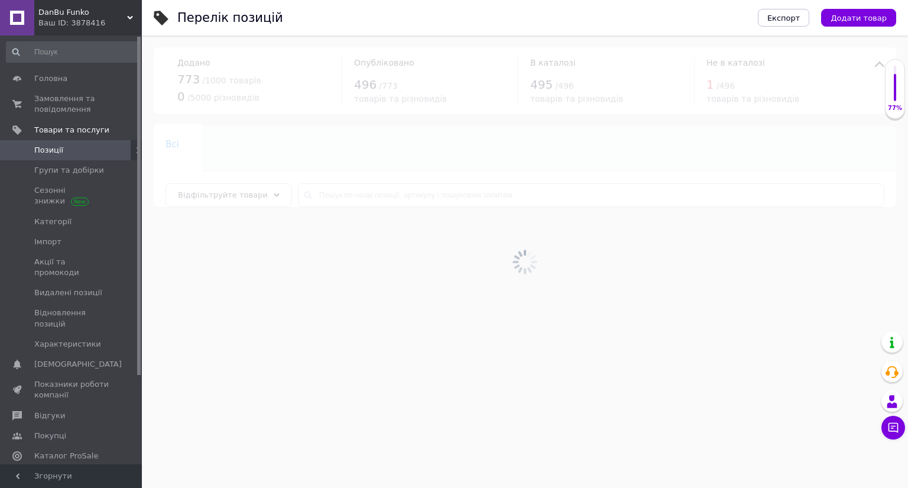
click at [429, 202] on div at bounding box center [525, 261] width 766 height 452
click at [431, 197] on input "text" at bounding box center [591, 195] width 587 height 24
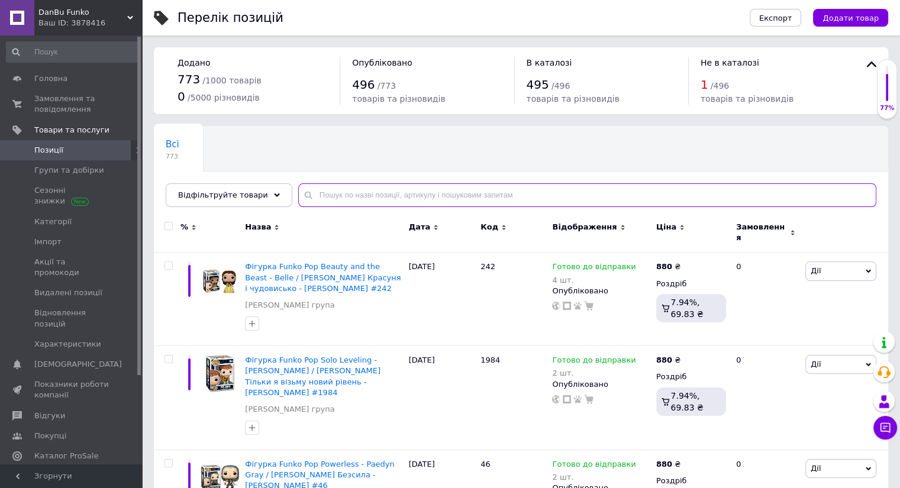
click at [436, 194] on input "text" at bounding box center [587, 195] width 578 height 24
paste input "1820"
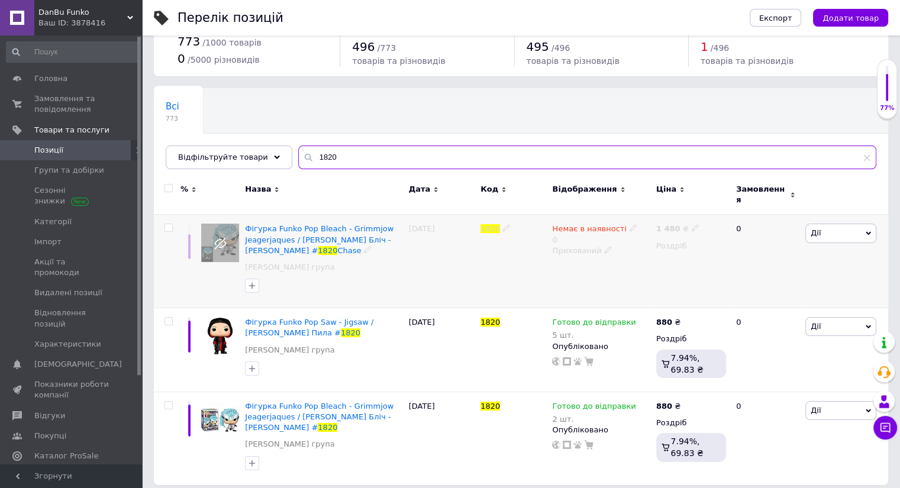
scroll to position [38, 0]
type input "1820"
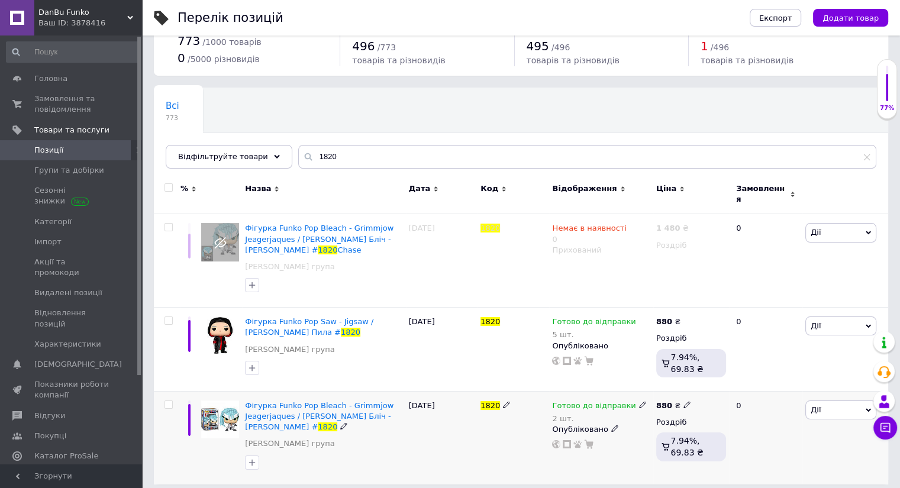
click at [639, 402] on use at bounding box center [642, 405] width 7 height 7
click at [661, 386] on span "Готово до відправки" at bounding box center [703, 402] width 114 height 33
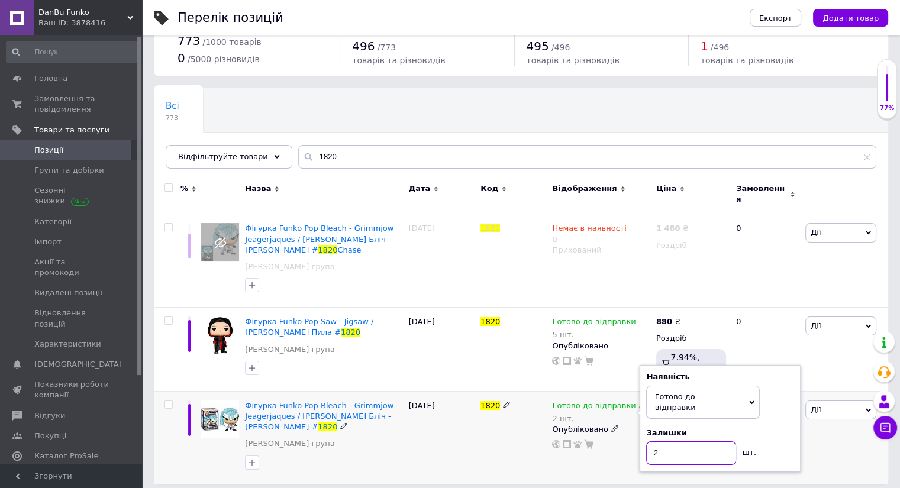
drag, startPoint x: 658, startPoint y: 435, endPoint x: 581, endPoint y: 426, distance: 77.4
click at [636, 438] on div "Готово до відправки 2 шт. Наявність [PERSON_NAME] до відправки В наявності Нема…" at bounding box center [601, 424] width 98 height 49
type input "1"
click at [487, 428] on div "1820" at bounding box center [513, 437] width 72 height 93
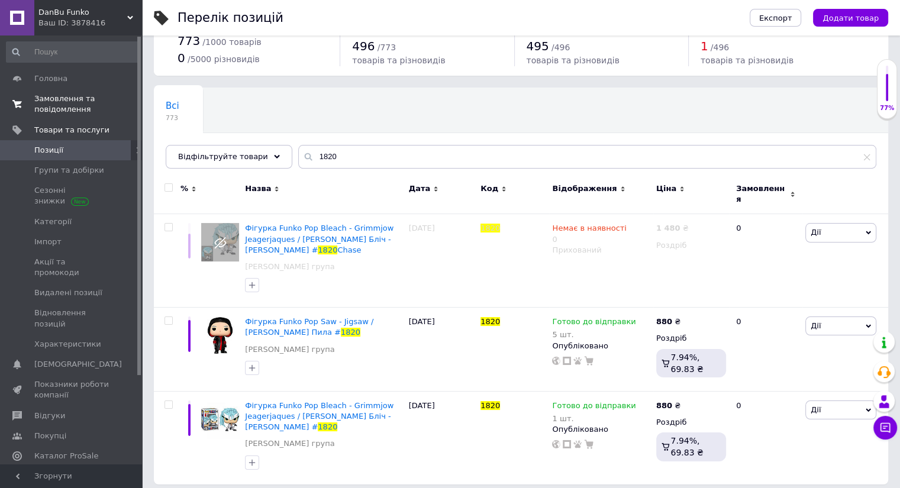
click at [90, 103] on span "Замовлення та повідомлення" at bounding box center [71, 103] width 75 height 21
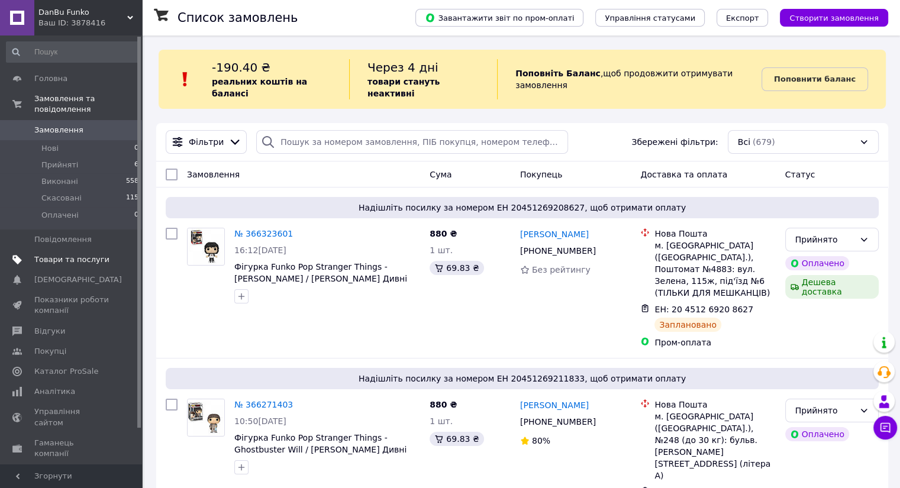
click at [80, 250] on link "Товари та послуги" at bounding box center [72, 260] width 145 height 20
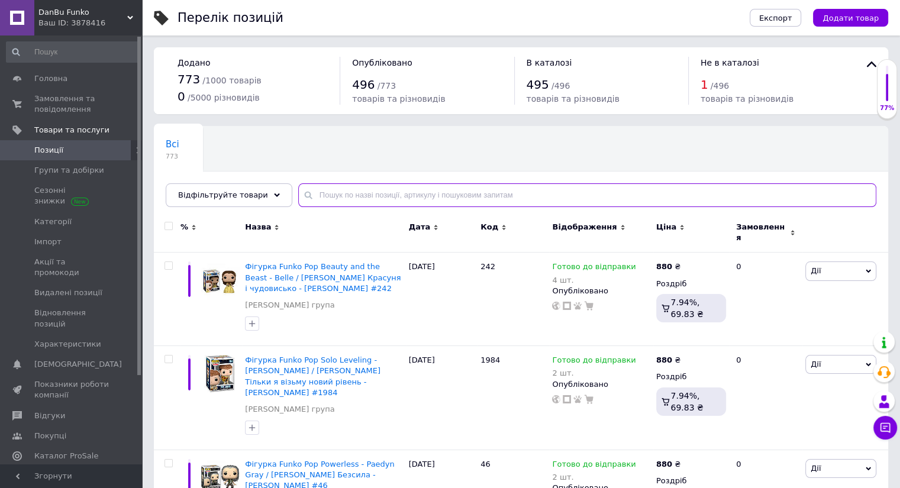
click at [384, 195] on input "text" at bounding box center [587, 195] width 578 height 24
paste input "744"
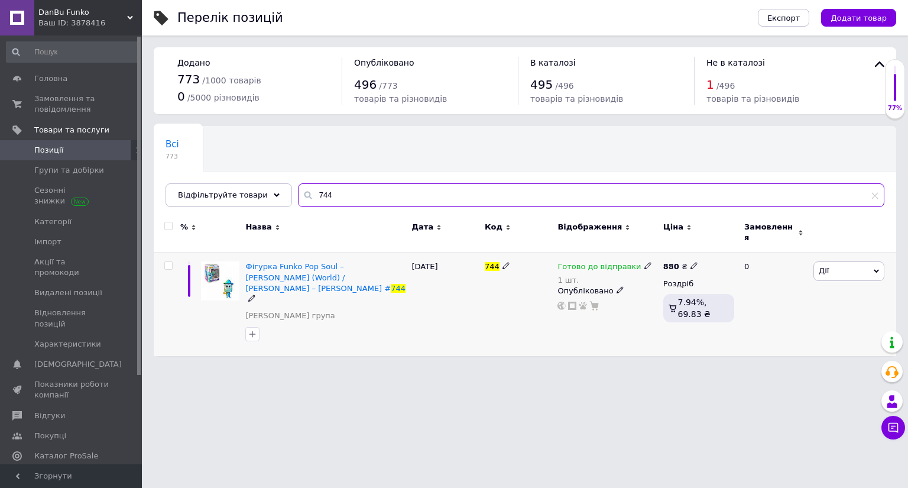
type input "744"
click at [650, 261] on div "Готово до відправки 1 шт." at bounding box center [607, 273] width 99 height 24
click at [645, 262] on icon at bounding box center [648, 265] width 7 height 7
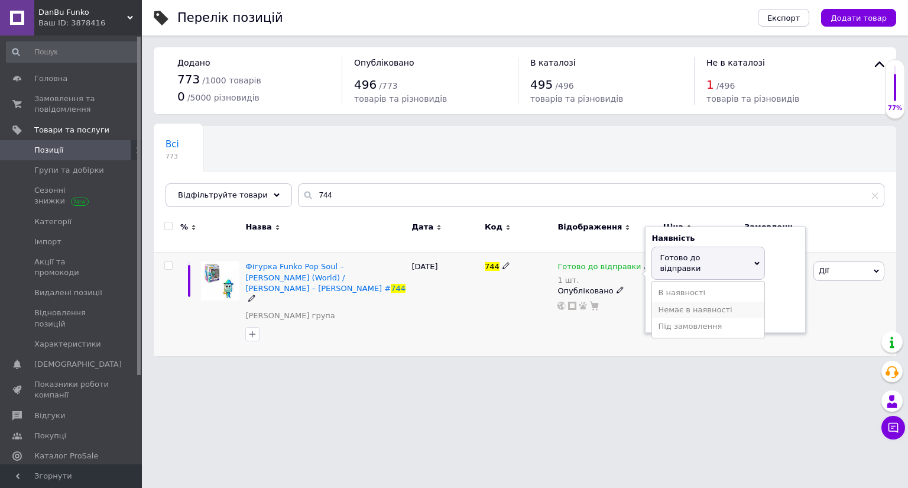
click at [680, 302] on li "Немає в наявності" at bounding box center [708, 310] width 112 height 17
drag, startPoint x: 662, startPoint y: 294, endPoint x: 614, endPoint y: 303, distance: 48.3
click at [639, 299] on div "Готово до відправки 1 шт. Наявність Немає в наявності В наявності Під замовленн…" at bounding box center [607, 285] width 99 height 49
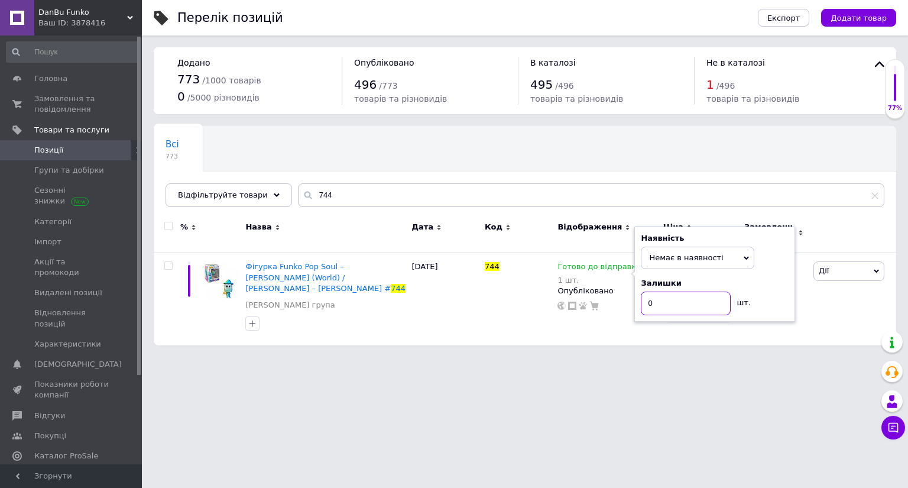
type input "0"
click at [474, 329] on div "Перелік позицій Експорт Додати товар Додано 773 / 1000 товарів 0 / 5000 різнови…" at bounding box center [525, 178] width 766 height 357
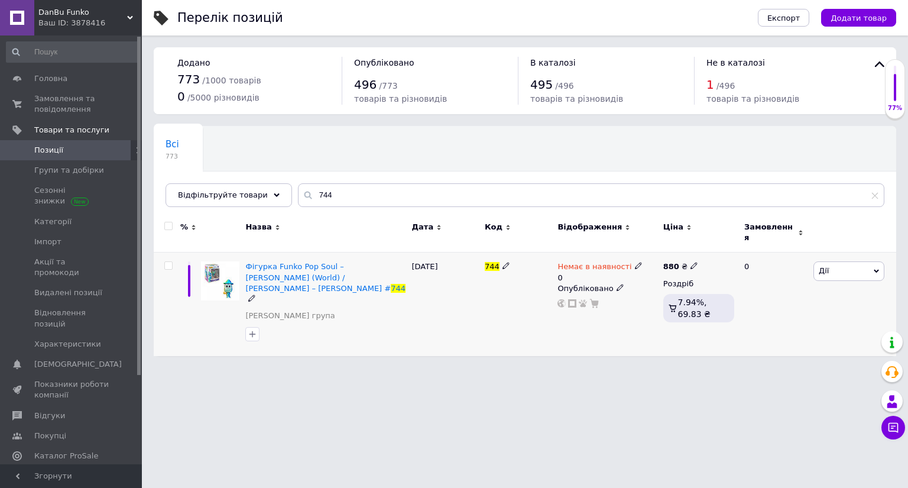
click at [842, 274] on div "[PERSON_NAME] Підняти на початок групи Копіювати Знижка Подарунок Супутні Прихо…" at bounding box center [854, 304] width 86 height 103
click at [837, 267] on span "Дії" at bounding box center [849, 270] width 71 height 19
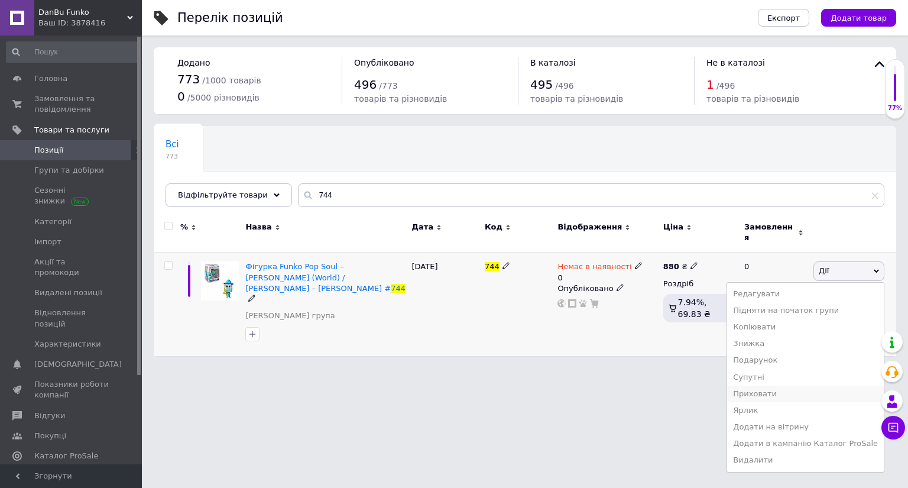
click at [780, 386] on li "Приховати" at bounding box center [805, 394] width 157 height 17
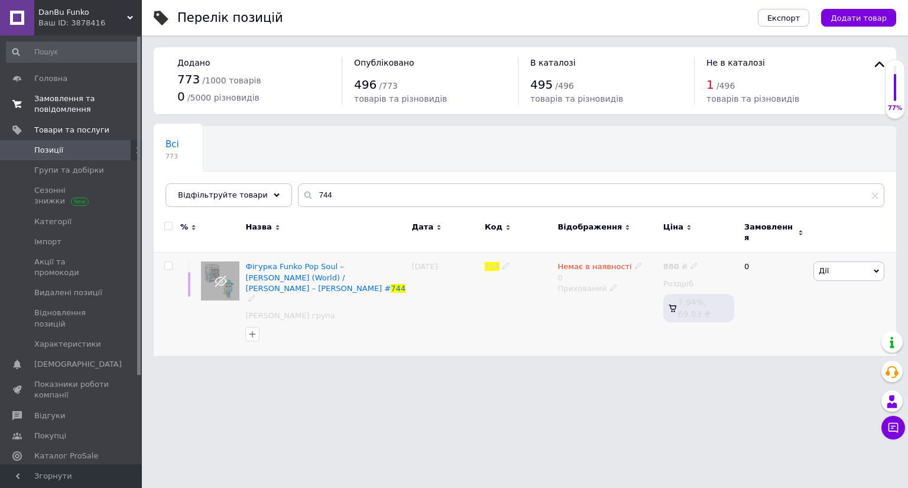
click at [75, 108] on span "Замовлення та повідомлення" at bounding box center [71, 103] width 75 height 21
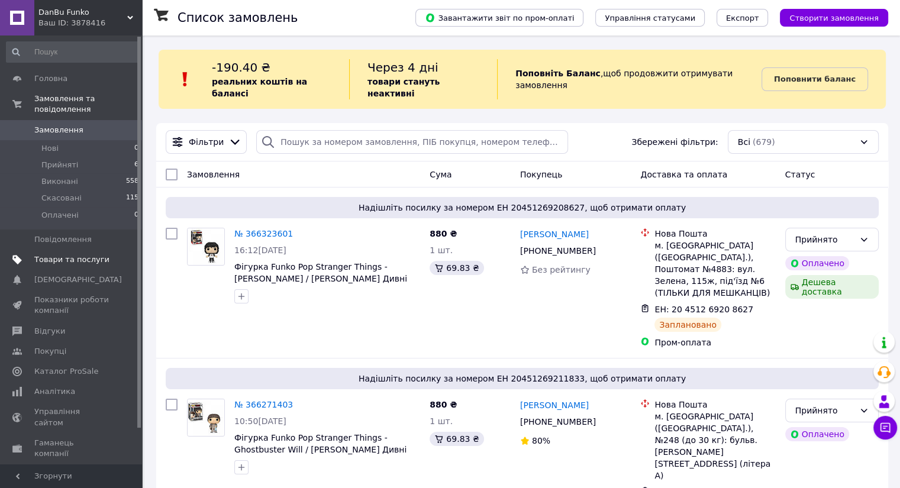
click at [69, 254] on span "Товари та послуги" at bounding box center [71, 259] width 75 height 11
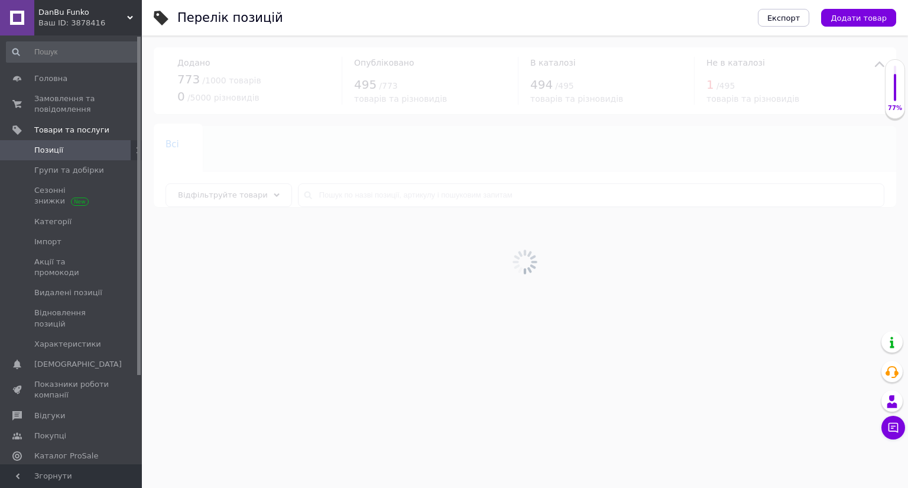
click at [451, 197] on div at bounding box center [525, 261] width 766 height 452
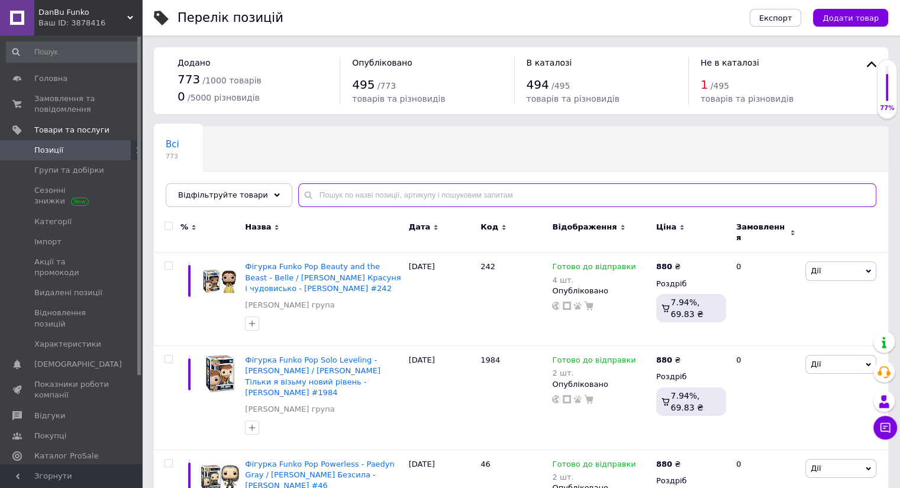
click at [451, 193] on input "text" at bounding box center [587, 195] width 578 height 24
paste input "126"
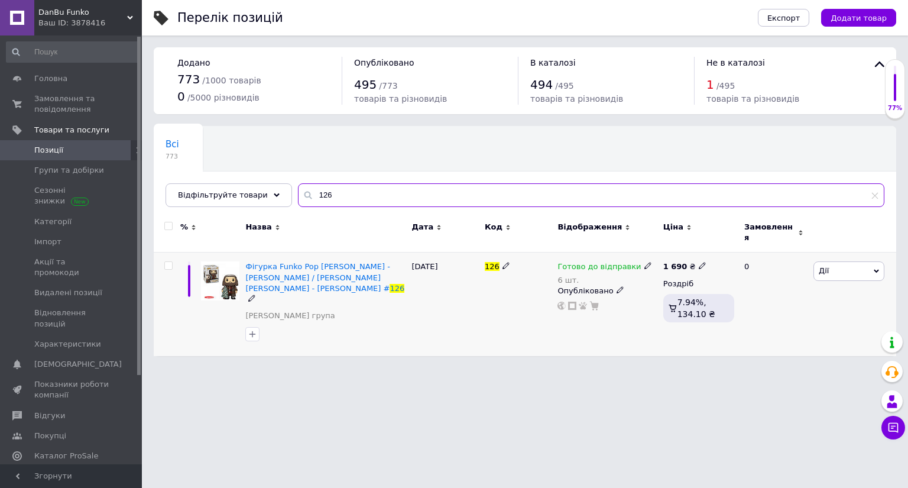
type input "126"
click at [645, 262] on icon at bounding box center [648, 265] width 7 height 7
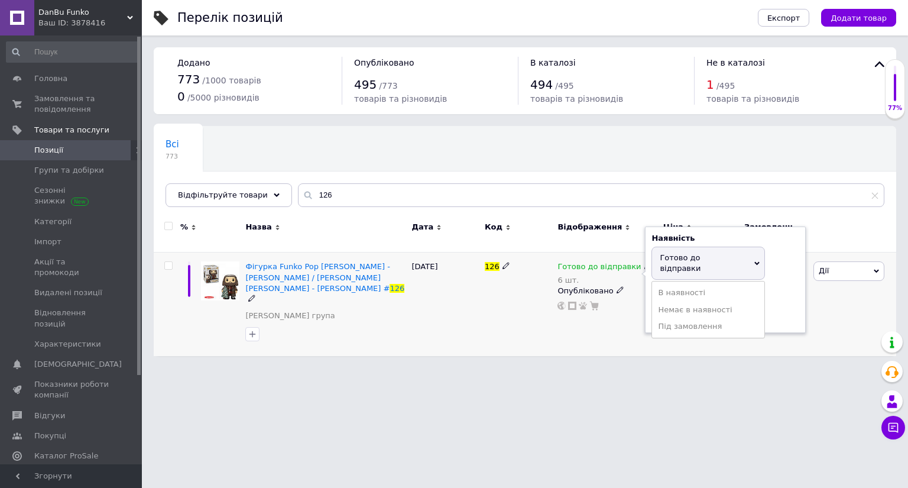
click at [666, 253] on span "Готово до відправки" at bounding box center [680, 263] width 41 height 20
drag, startPoint x: 674, startPoint y: 284, endPoint x: 615, endPoint y: 297, distance: 60.7
click at [630, 296] on div "Готово до відправки 6 шт. Наявність [PERSON_NAME] до відправки В наявності Нема…" at bounding box center [607, 285] width 99 height 49
type input "5"
click at [496, 316] on div "126" at bounding box center [518, 304] width 73 height 103
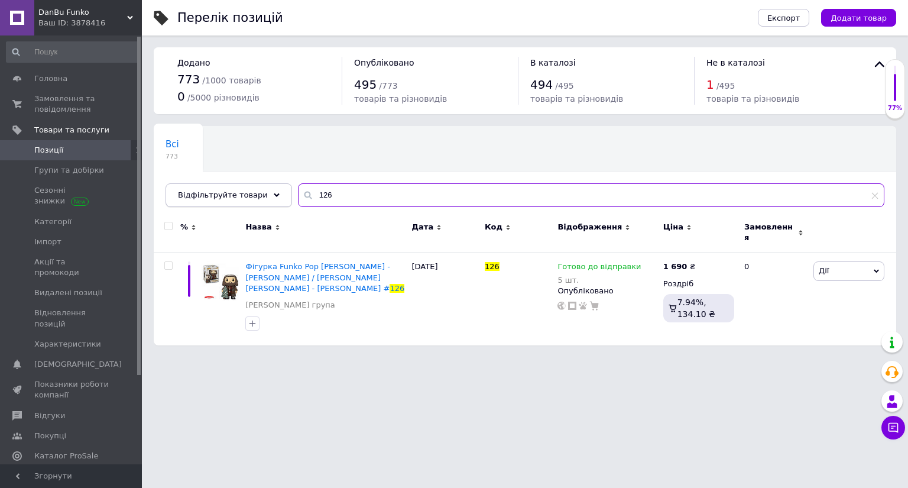
drag, startPoint x: 328, startPoint y: 196, endPoint x: 234, endPoint y: 200, distance: 94.7
click at [273, 182] on div "Всі 773 Ok Відфільтровано... Зберегти Нічого не знайдено Можливо, помилка у сло…" at bounding box center [525, 166] width 743 height 81
paste input "Bellatrix"
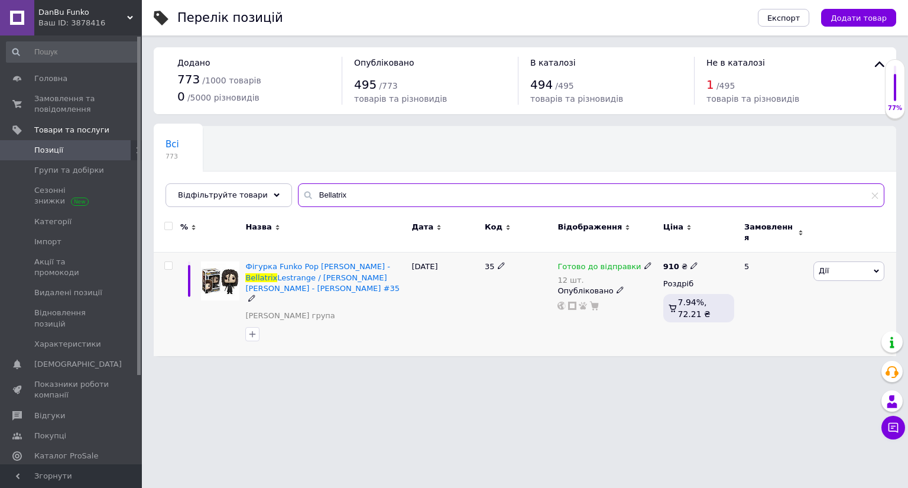
type input "Bellatrix"
click at [645, 263] on use at bounding box center [648, 266] width 7 height 7
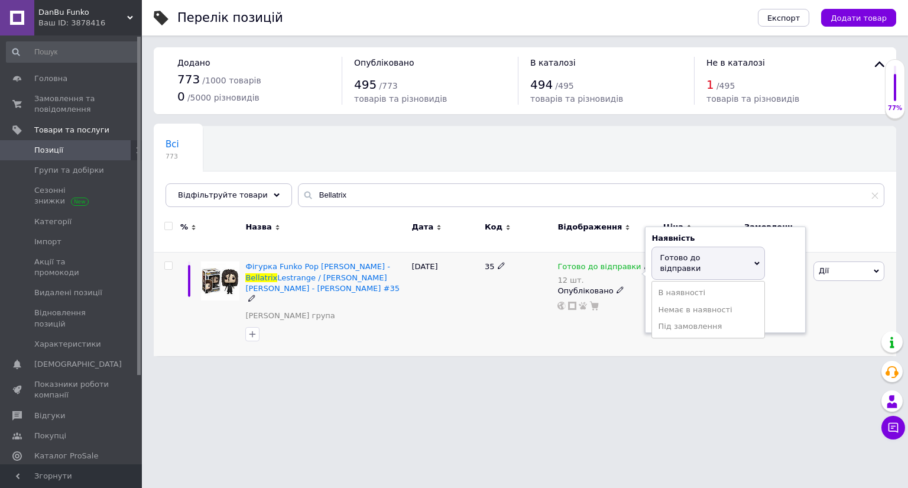
click at [668, 253] on span "Готово до відправки" at bounding box center [680, 263] width 41 height 20
drag, startPoint x: 683, startPoint y: 293, endPoint x: 548, endPoint y: 316, distance: 137.4
click at [594, 314] on div "Готово до відправки 12 шт. Наявність [PERSON_NAME] до відправки В наявності Нем…" at bounding box center [607, 304] width 105 height 103
type input "11"
click at [476, 344] on div "Перелік позицій Експорт Додати товар Додано 773 / 1000 товарів 0 / 5000 різнови…" at bounding box center [525, 184] width 766 height 368
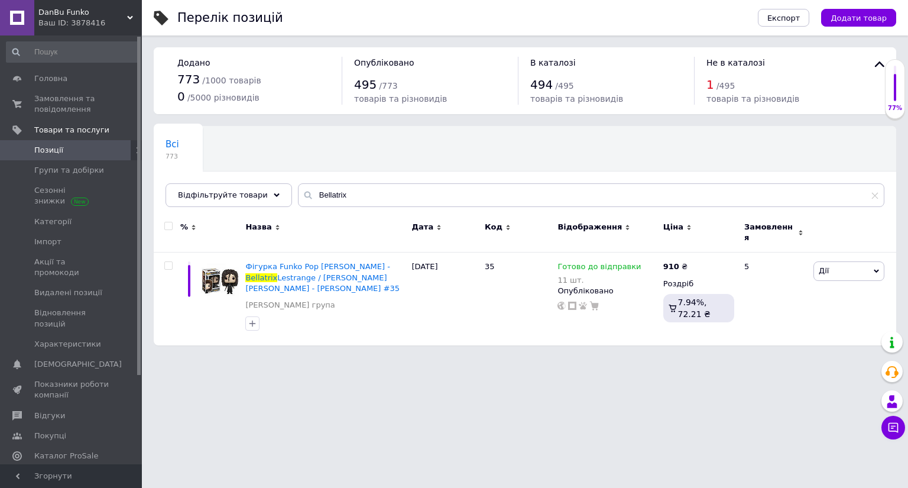
drag, startPoint x: 79, startPoint y: 114, endPoint x: 86, endPoint y: 1, distance: 113.7
click at [79, 114] on span "Замовлення та повідомлення" at bounding box center [71, 103] width 75 height 21
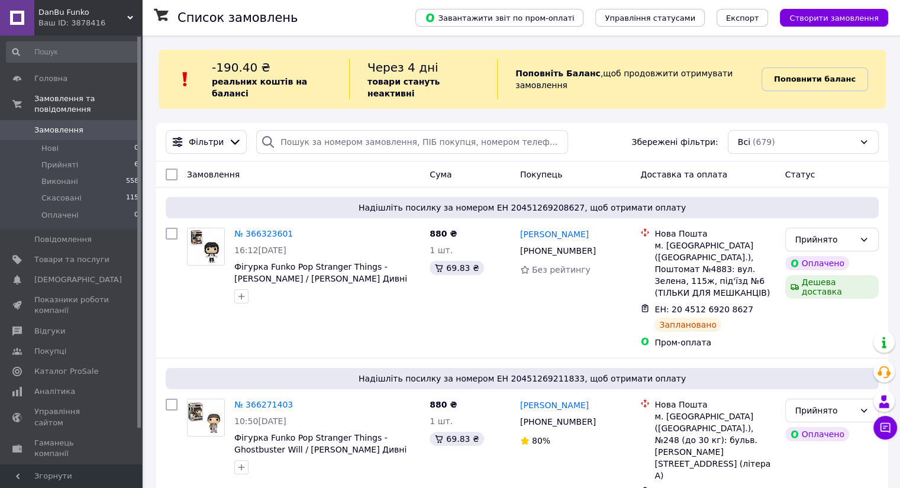
click at [796, 75] on b "Поповнити баланс" at bounding box center [815, 79] width 82 height 9
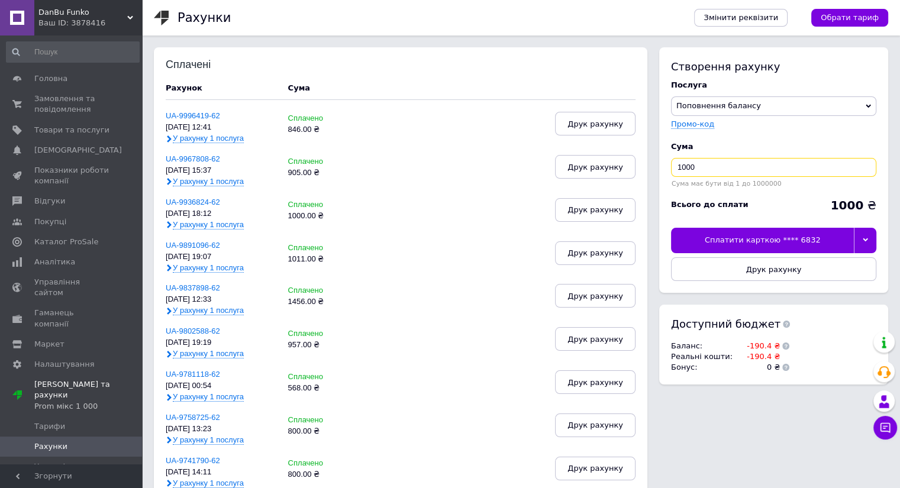
drag, startPoint x: 646, startPoint y: 160, endPoint x: 557, endPoint y: 167, distance: 89.0
type input "951"
click at [734, 237] on div "Сплатити карткою **** 6832" at bounding box center [762, 240] width 183 height 25
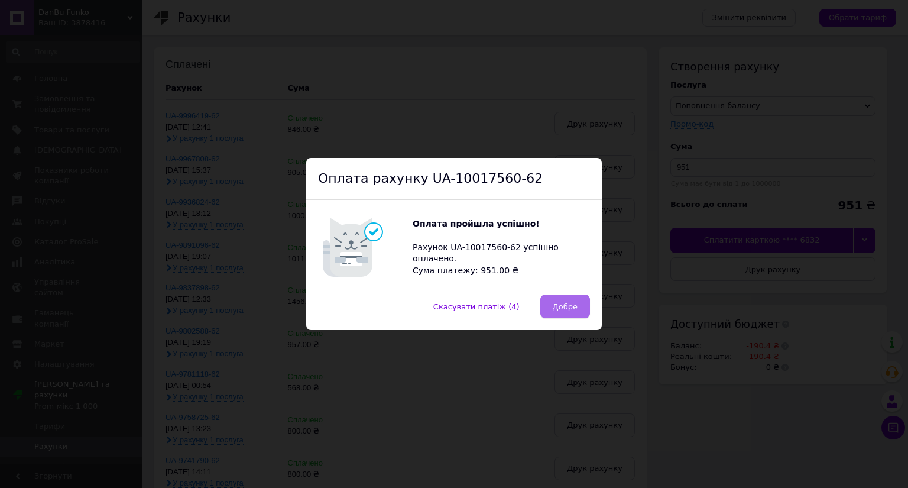
click at [563, 304] on span "Добре" at bounding box center [565, 306] width 25 height 9
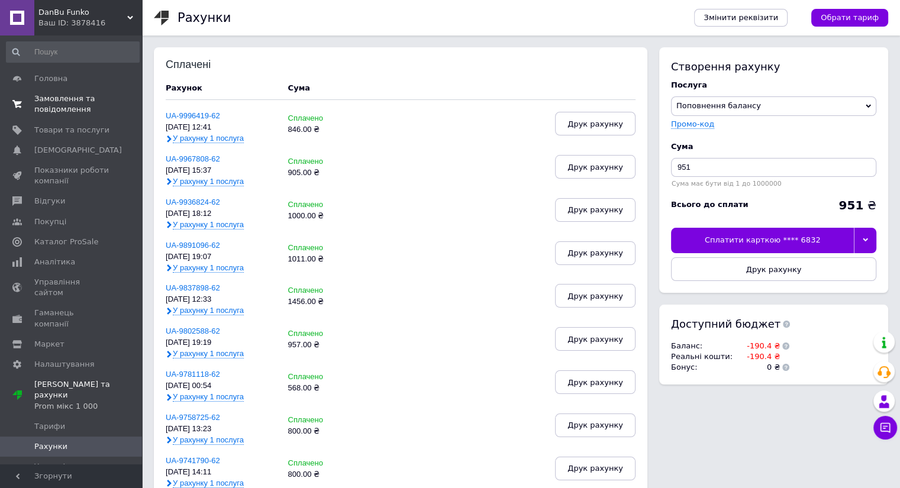
click at [47, 105] on span "Замовлення та повідомлення" at bounding box center [71, 103] width 75 height 21
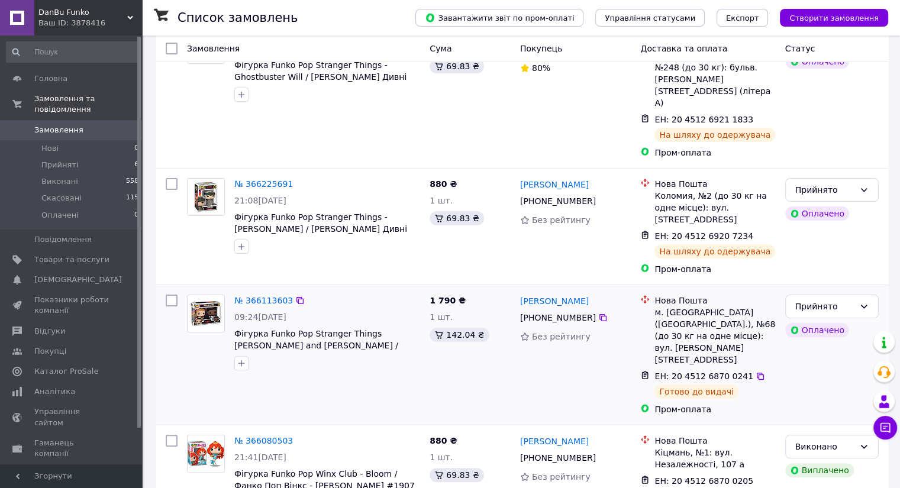
scroll to position [237, 0]
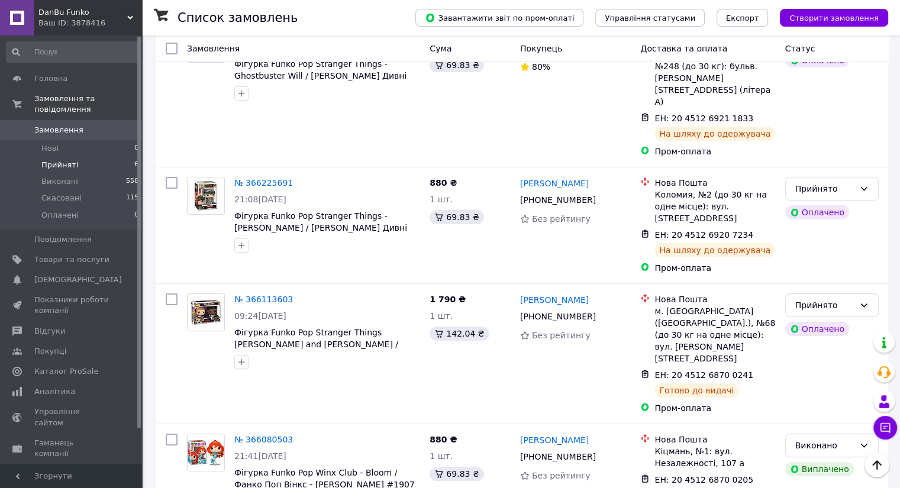
click at [88, 157] on li "Прийняті 6" at bounding box center [72, 165] width 145 height 17
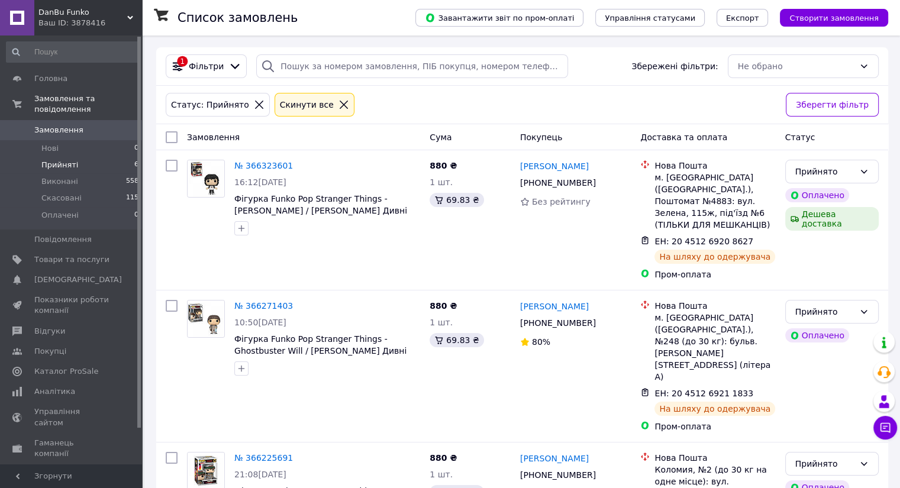
click at [67, 120] on link "Замовлення 0" at bounding box center [72, 130] width 145 height 20
